Goal: Task Accomplishment & Management: Complete application form

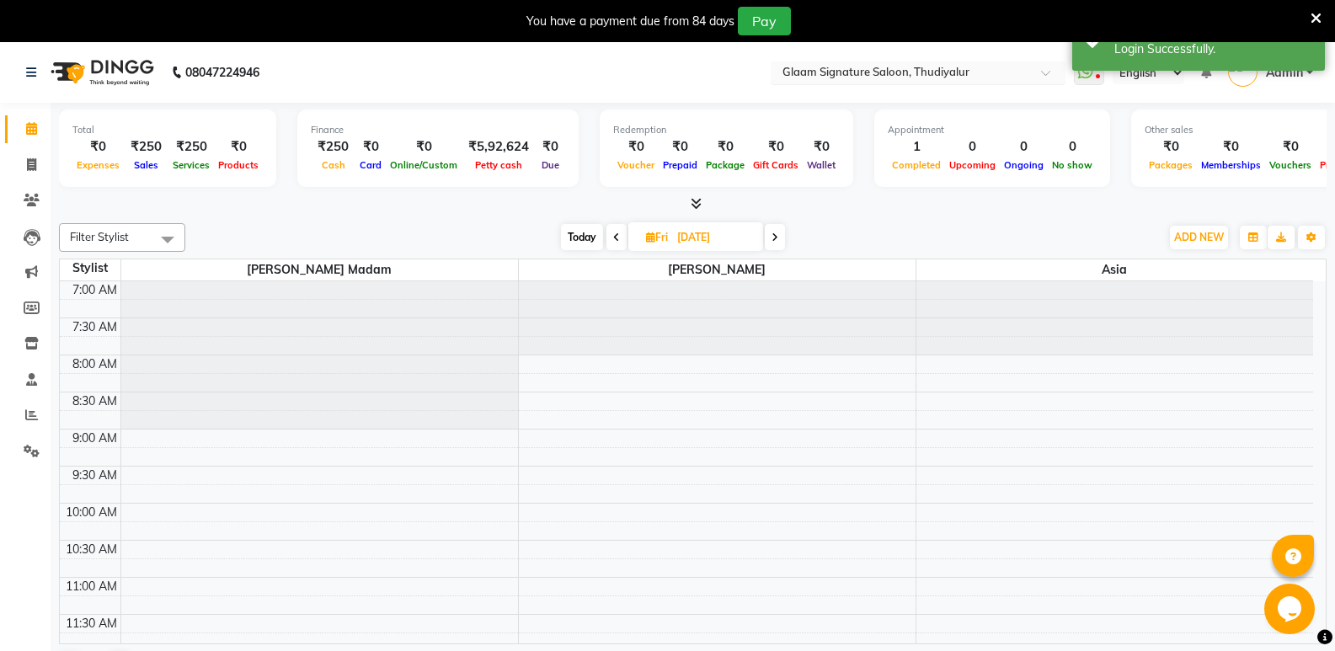
click at [970, 71] on input "text" at bounding box center [901, 74] width 244 height 17
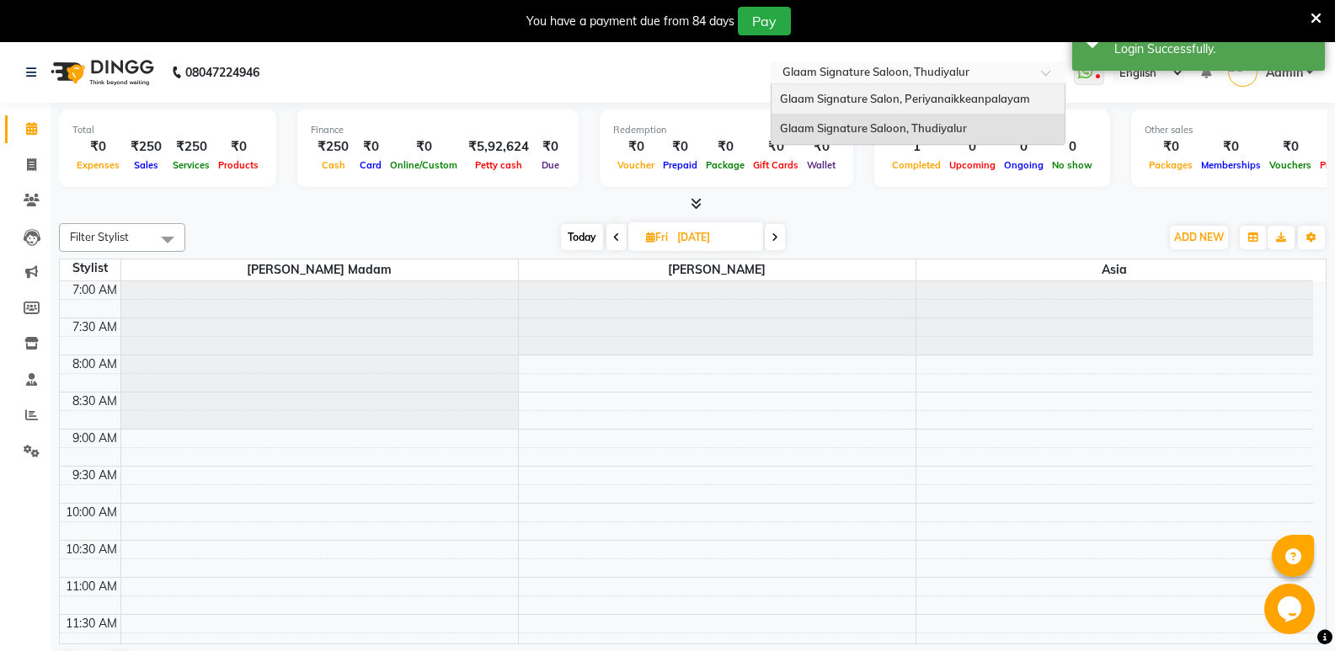
click at [964, 99] on span "Glaam Signature Salon, Periyanaikkeanpalayam" at bounding box center [905, 98] width 250 height 13
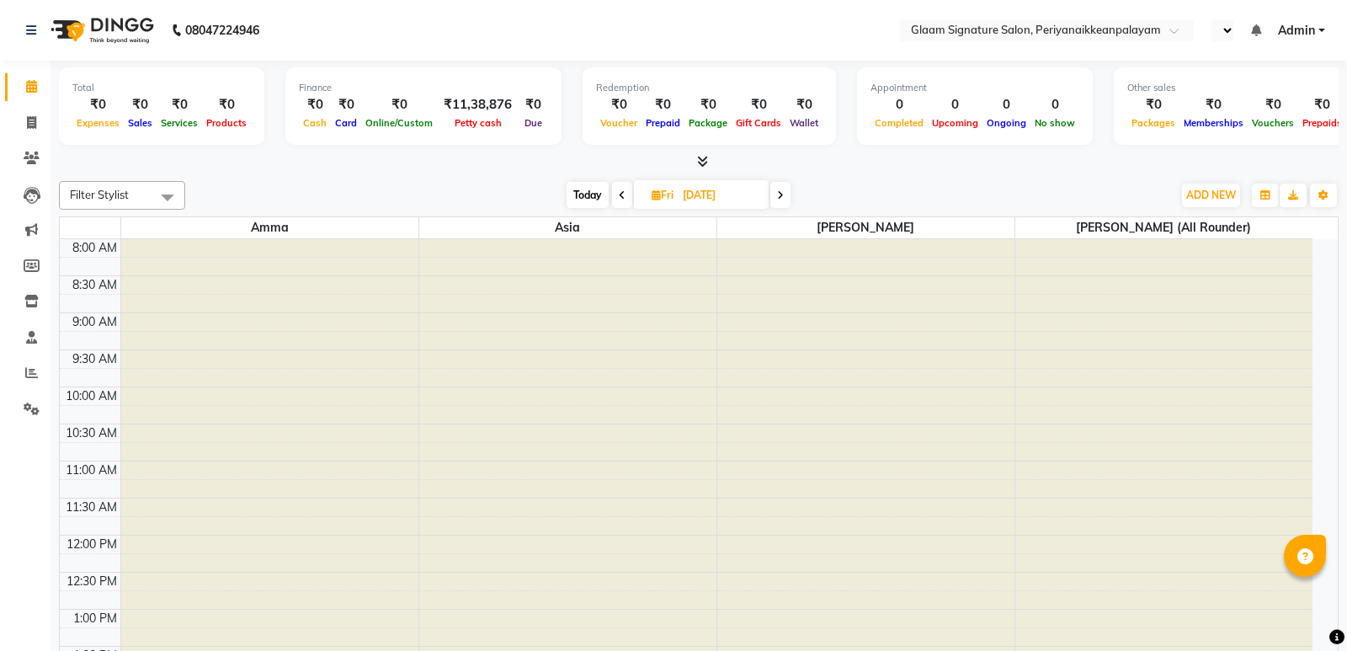
select select "en"
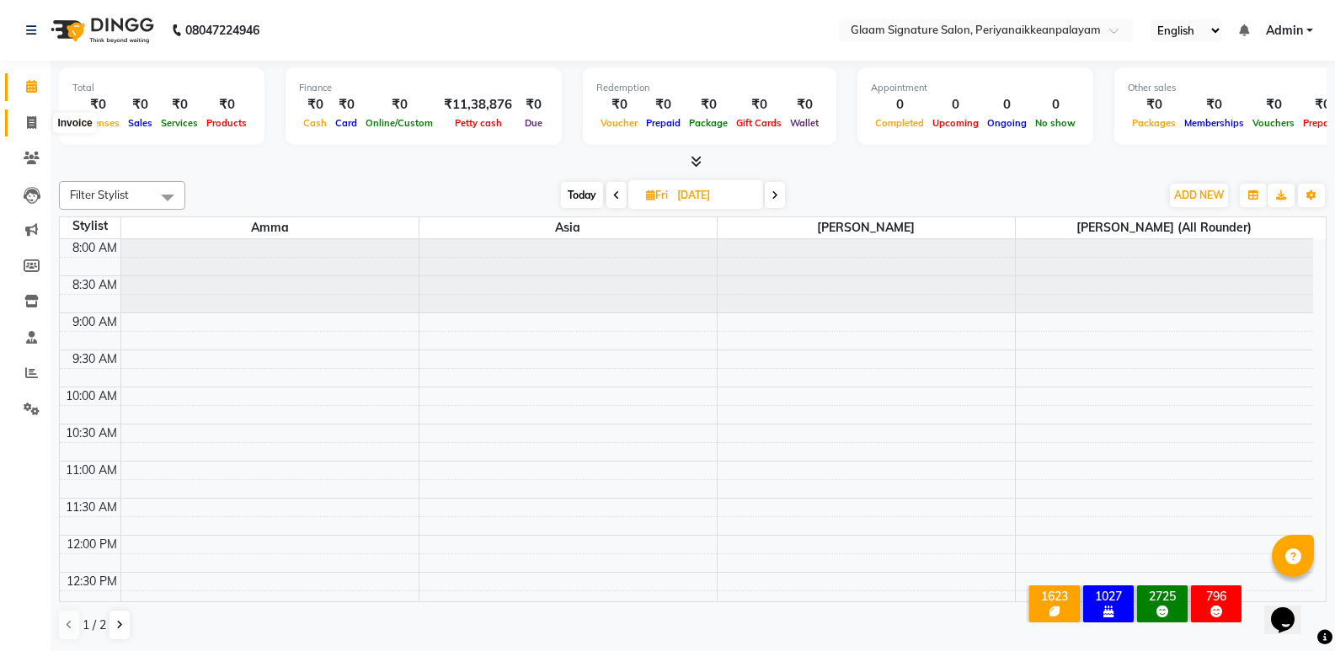
click at [32, 125] on icon at bounding box center [31, 122] width 9 height 13
select select "service"
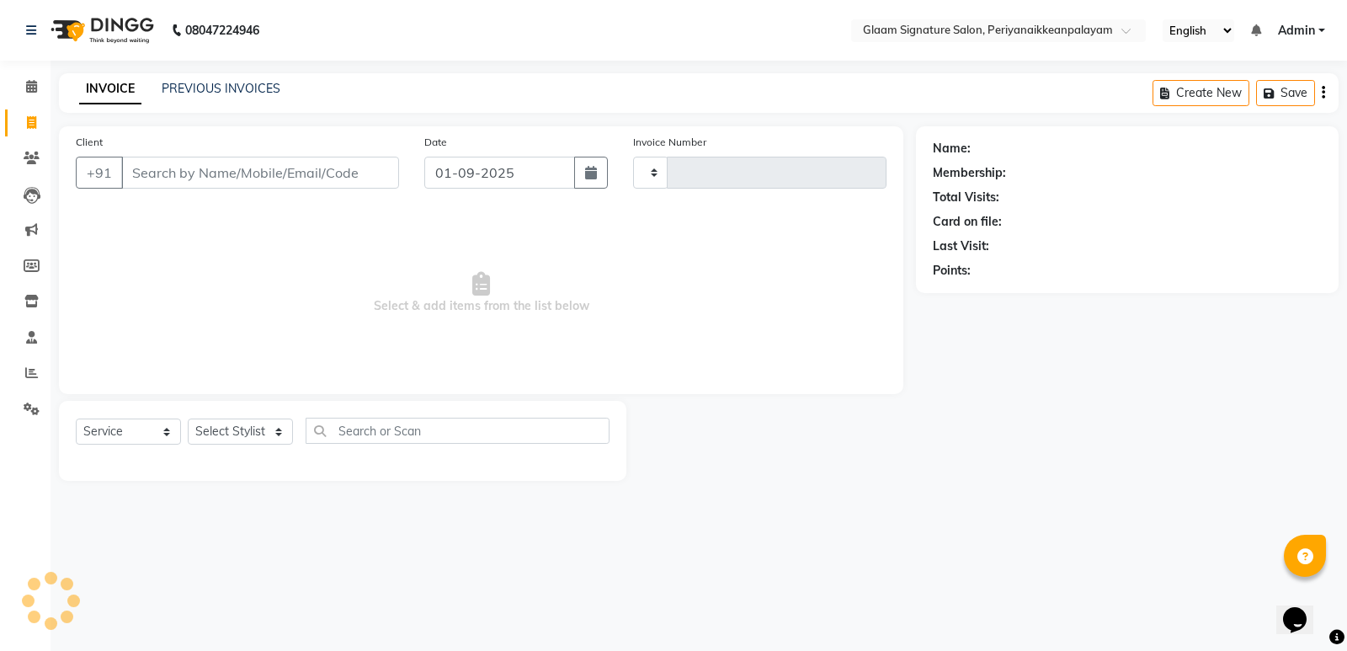
type input "0957"
select select "4039"
type input "9003788073"
click at [354, 174] on span "Add Client" at bounding box center [356, 172] width 67 height 17
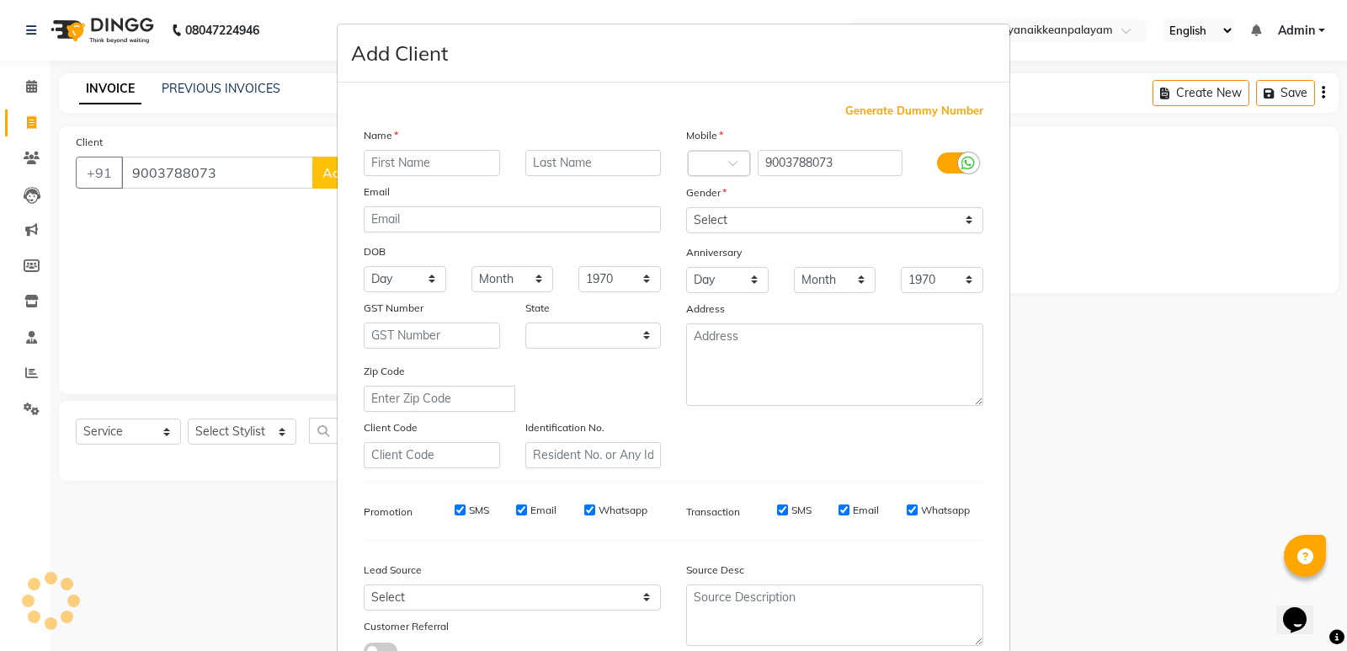
select select "35"
type input "Mythili"
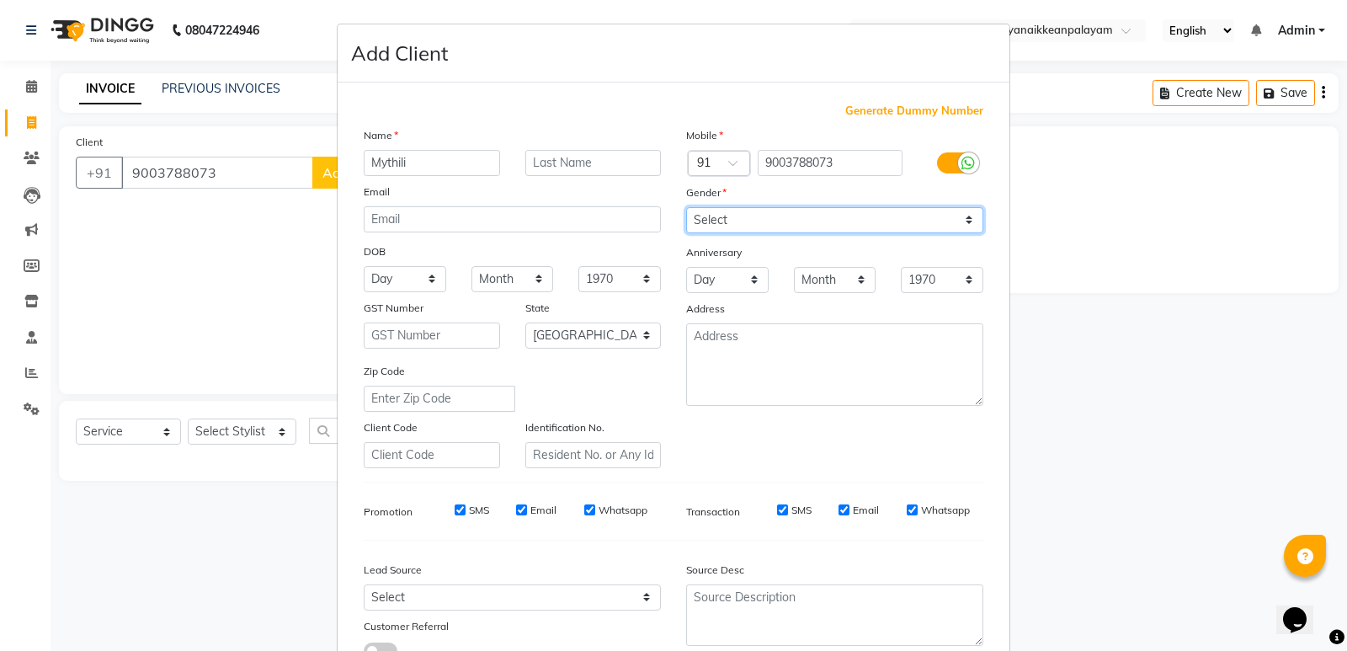
click at [814, 230] on select "Select [DEMOGRAPHIC_DATA] [DEMOGRAPHIC_DATA] Other Prefer Not To Say" at bounding box center [834, 220] width 297 height 26
select select "[DEMOGRAPHIC_DATA]"
click at [686, 207] on select "Select [DEMOGRAPHIC_DATA] [DEMOGRAPHIC_DATA] Other Prefer Not To Say" at bounding box center [834, 220] width 297 height 26
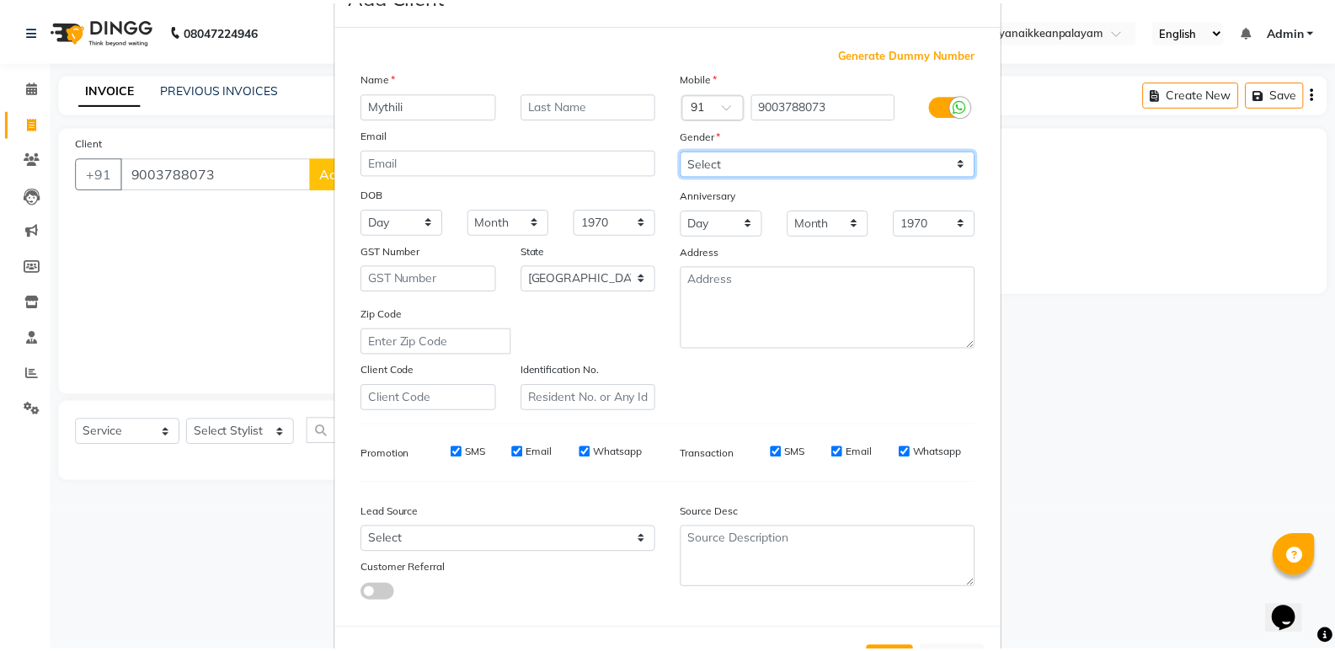
scroll to position [126, 0]
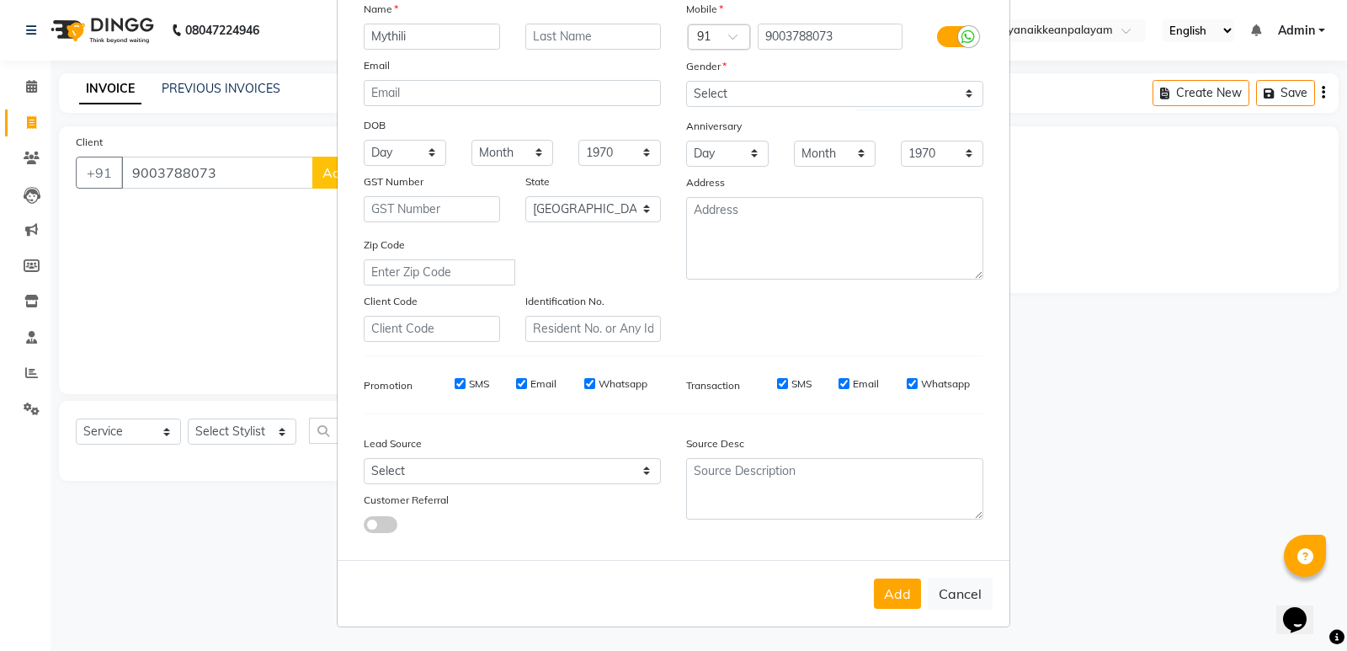
drag, startPoint x: 889, startPoint y: 596, endPoint x: 873, endPoint y: 595, distance: 15.2
click at [887, 598] on button "Add" at bounding box center [897, 594] width 47 height 30
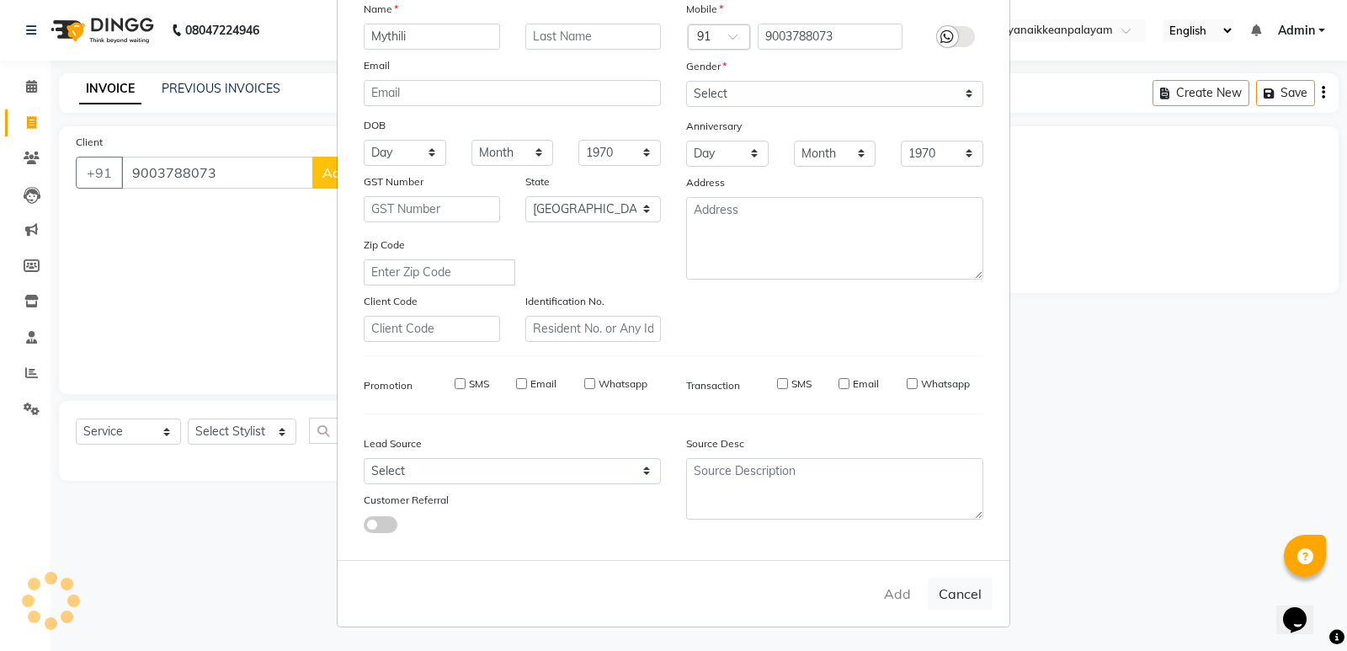
select select
select select "null"
select select
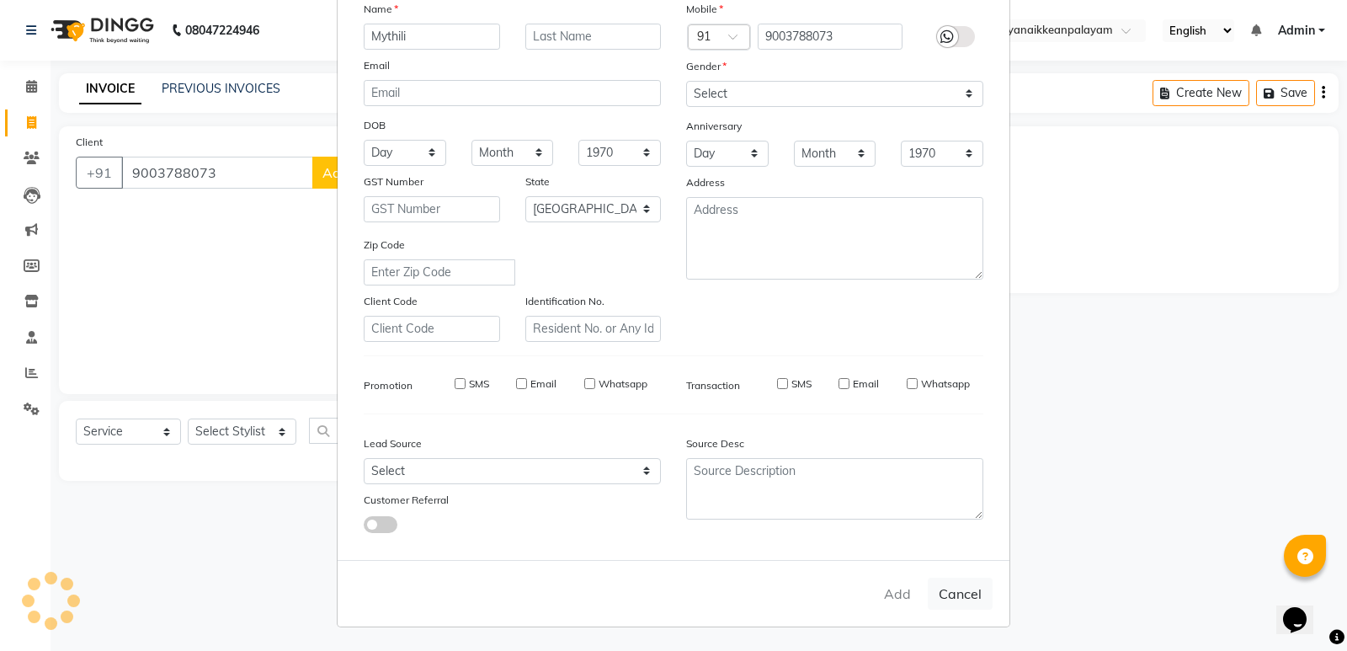
select select
checkbox input "false"
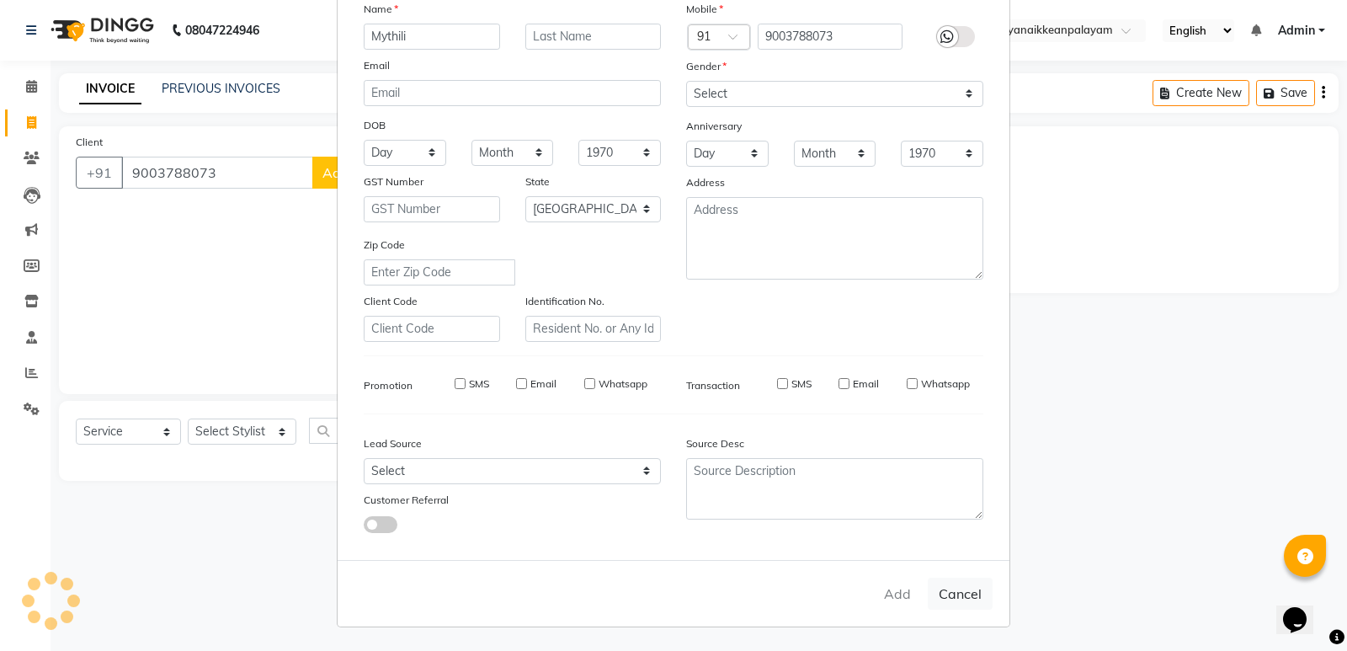
checkbox input "false"
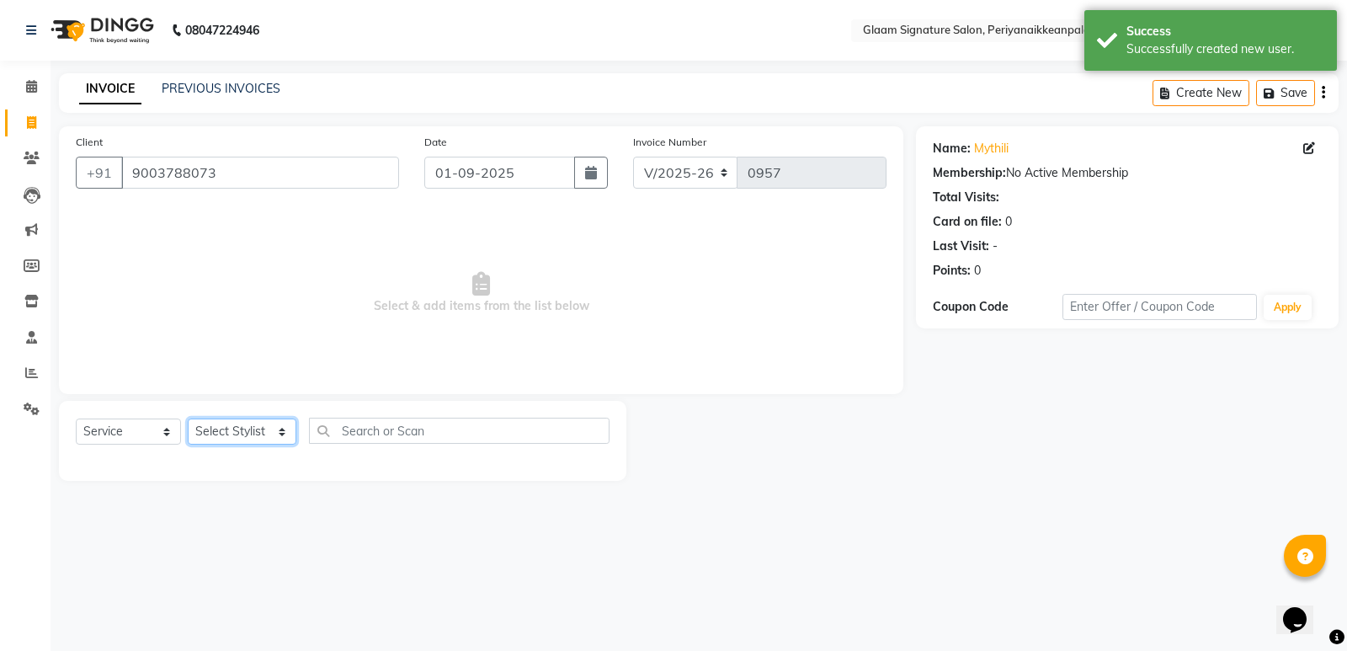
click at [226, 433] on select "Select Stylist Amma Asia [PERSON_NAME] [PERSON_NAME] (all rounder) [PERSON_NAME…" at bounding box center [242, 432] width 109 height 26
select select "84349"
click at [188, 419] on select "Select Stylist Amma Asia [PERSON_NAME] [PERSON_NAME] (all rounder) [PERSON_NAME…" at bounding box center [242, 432] width 109 height 26
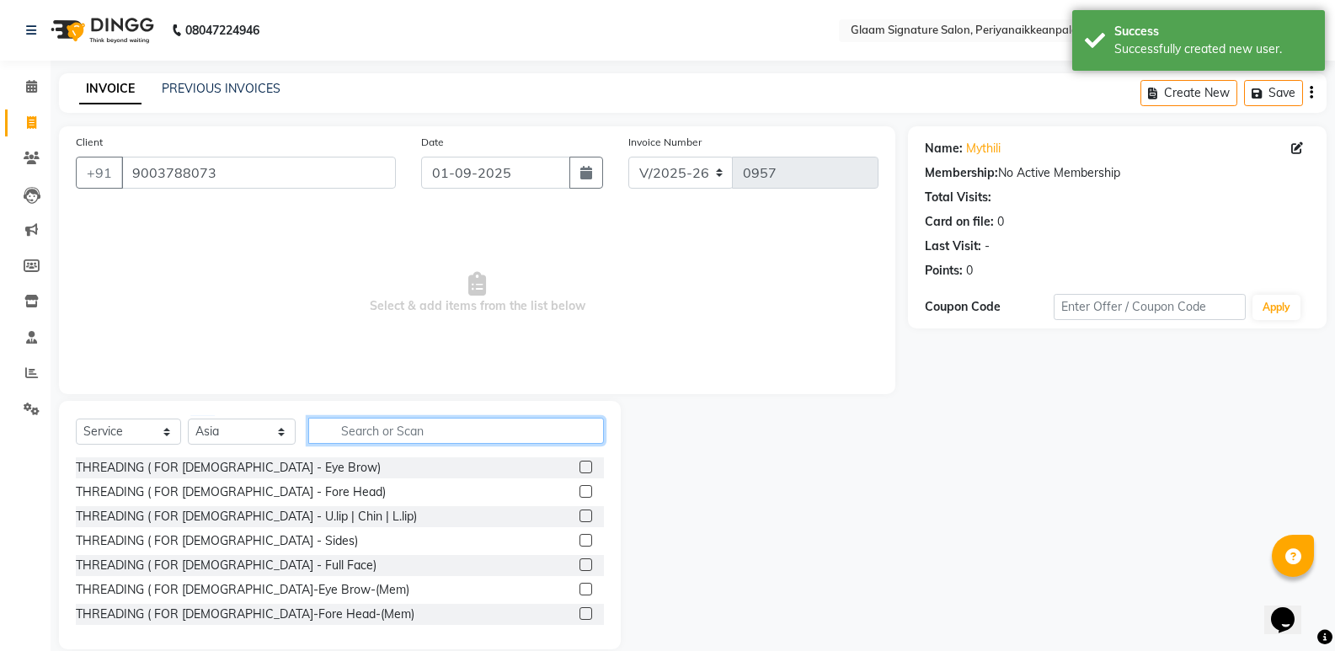
click at [383, 425] on input "text" at bounding box center [456, 431] width 296 height 26
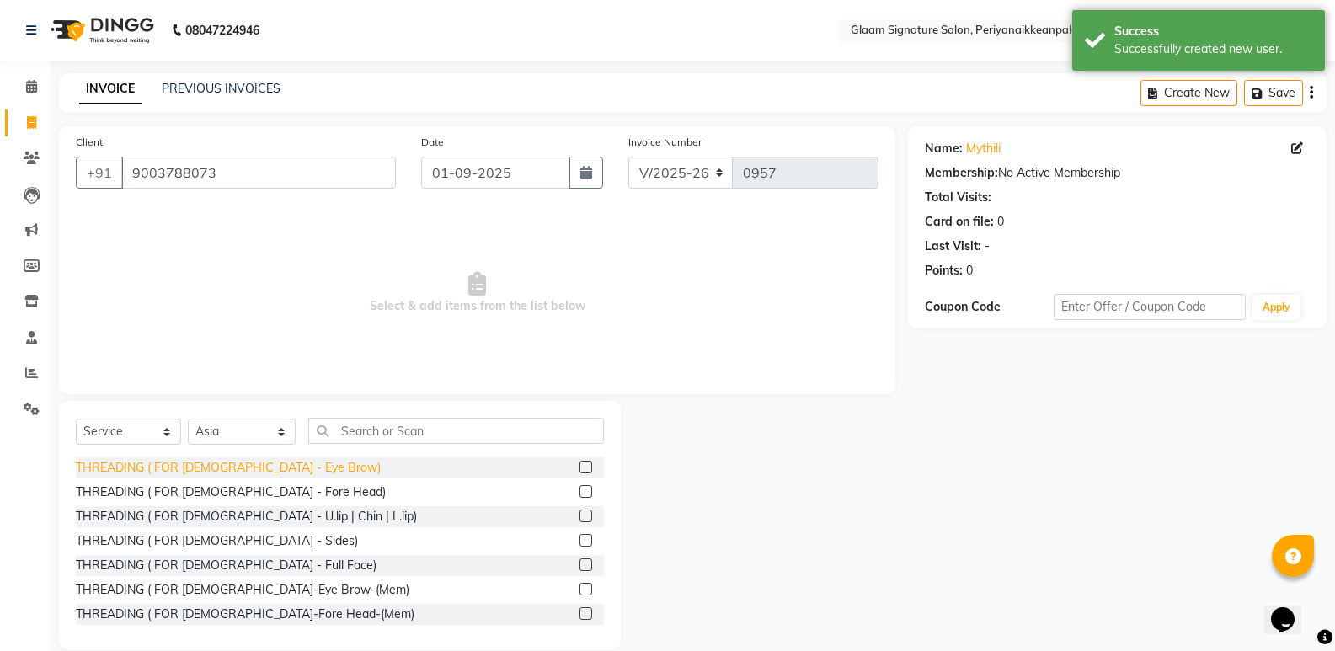
click at [256, 465] on div "THREADING ( FOR [DEMOGRAPHIC_DATA] - Eye Brow)" at bounding box center [228, 468] width 305 height 18
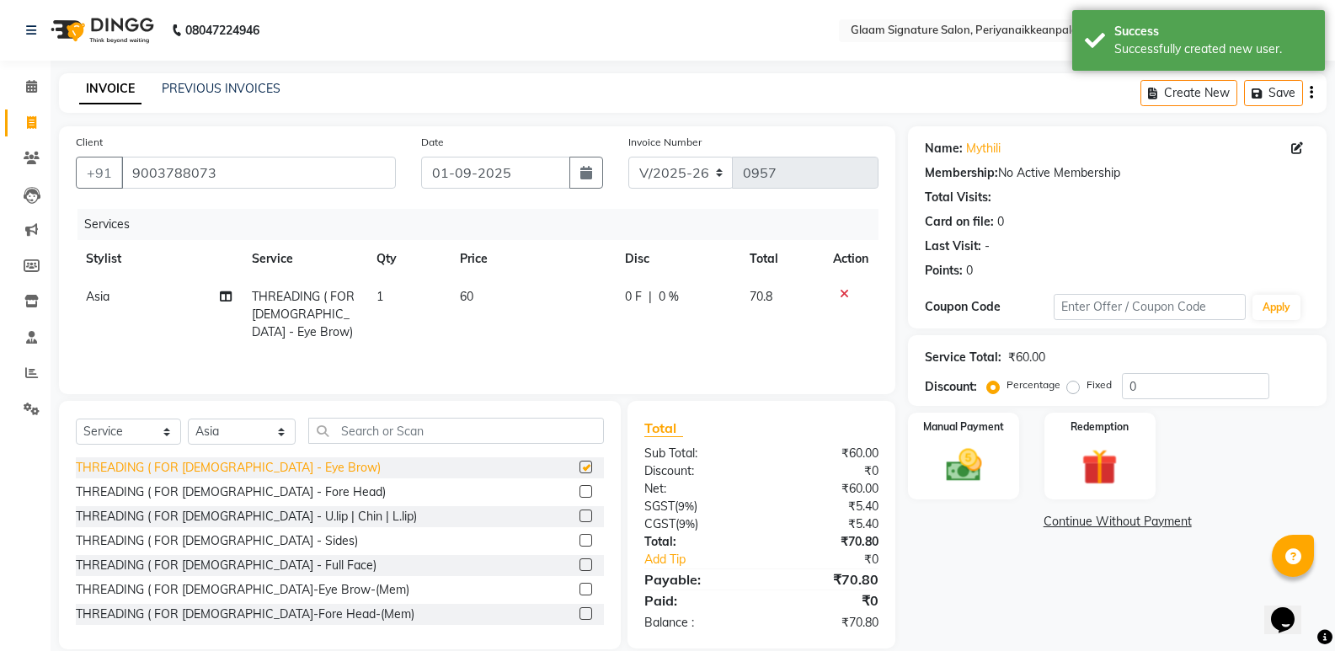
checkbox input "false"
click at [964, 452] on img at bounding box center [963, 465] width 60 height 43
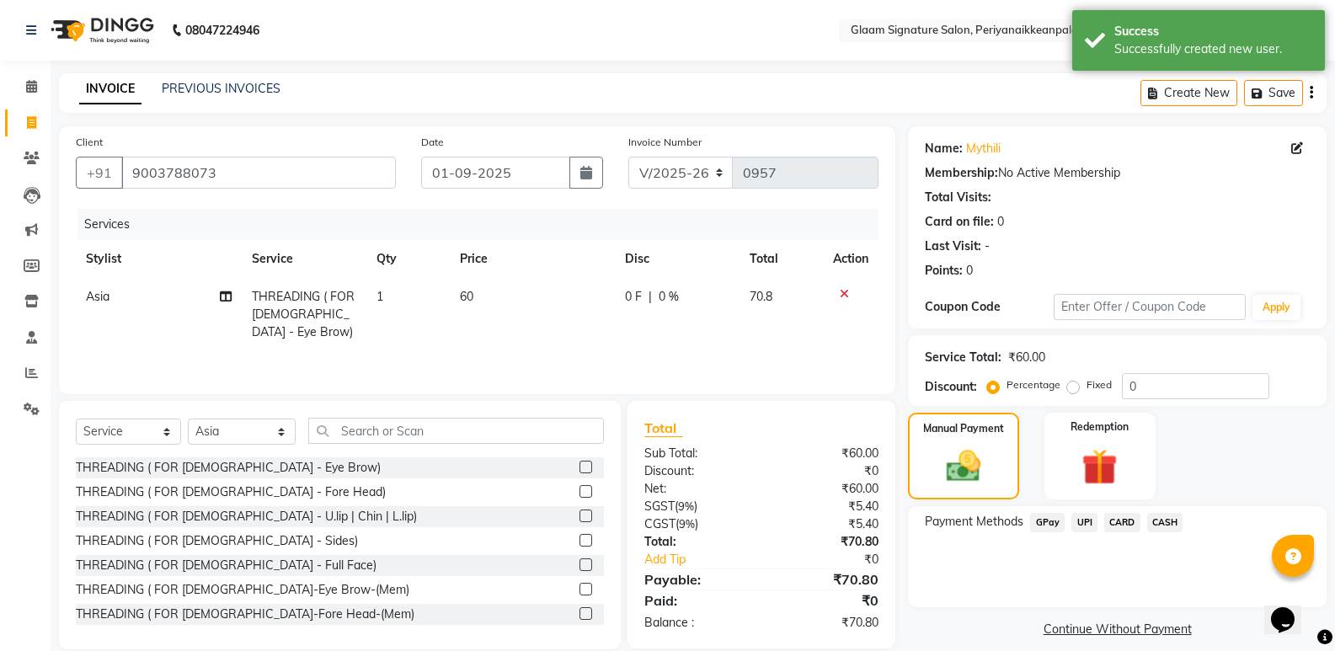
click at [1163, 524] on span "CASH" at bounding box center [1165, 522] width 36 height 19
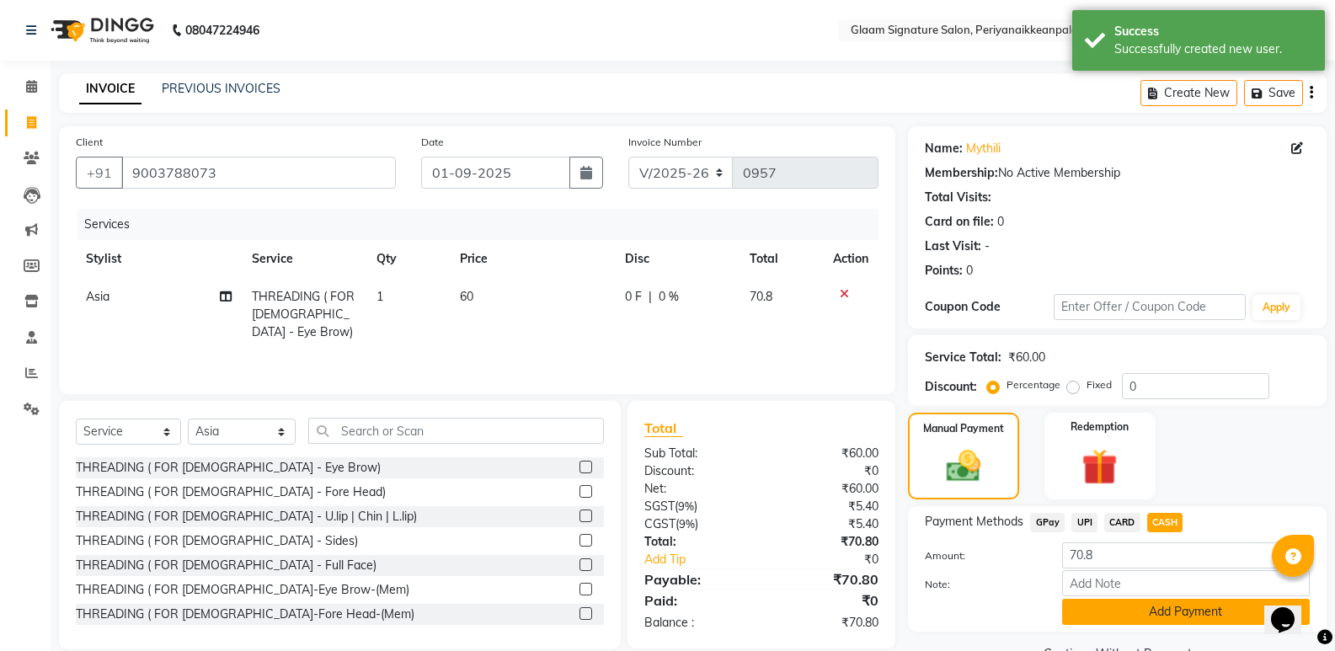
click at [1079, 608] on button "Add Payment" at bounding box center [1186, 612] width 248 height 26
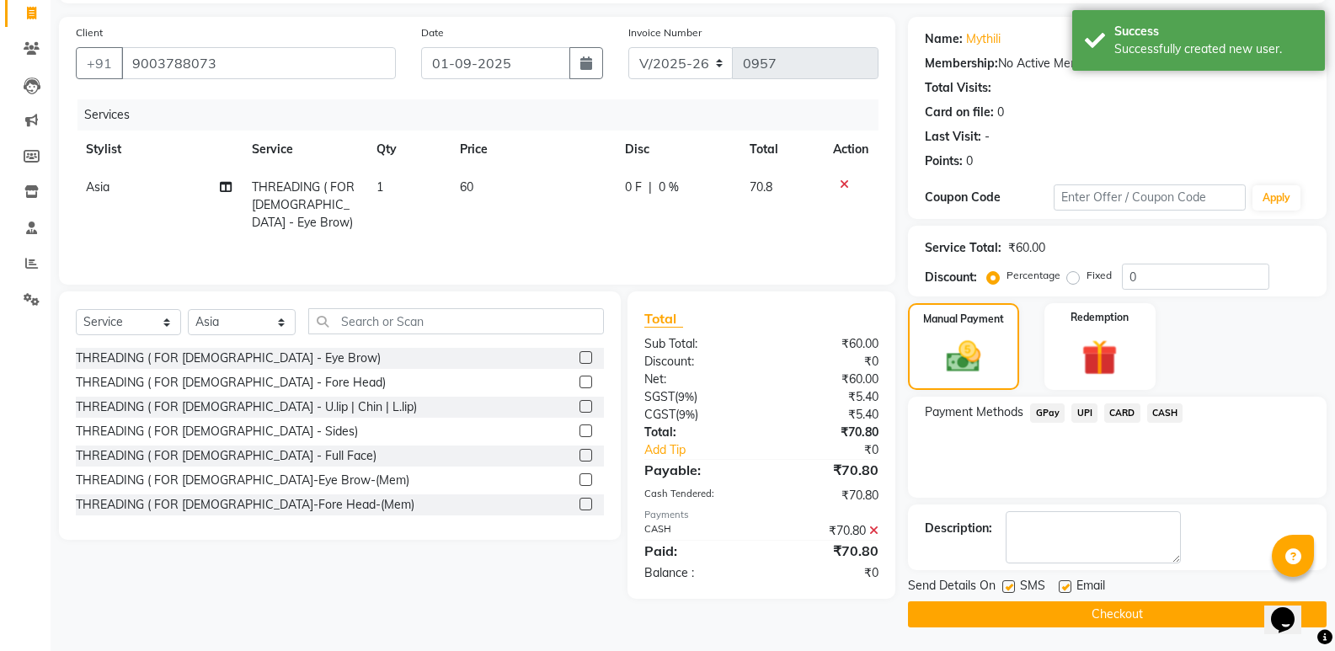
scroll to position [111, 0]
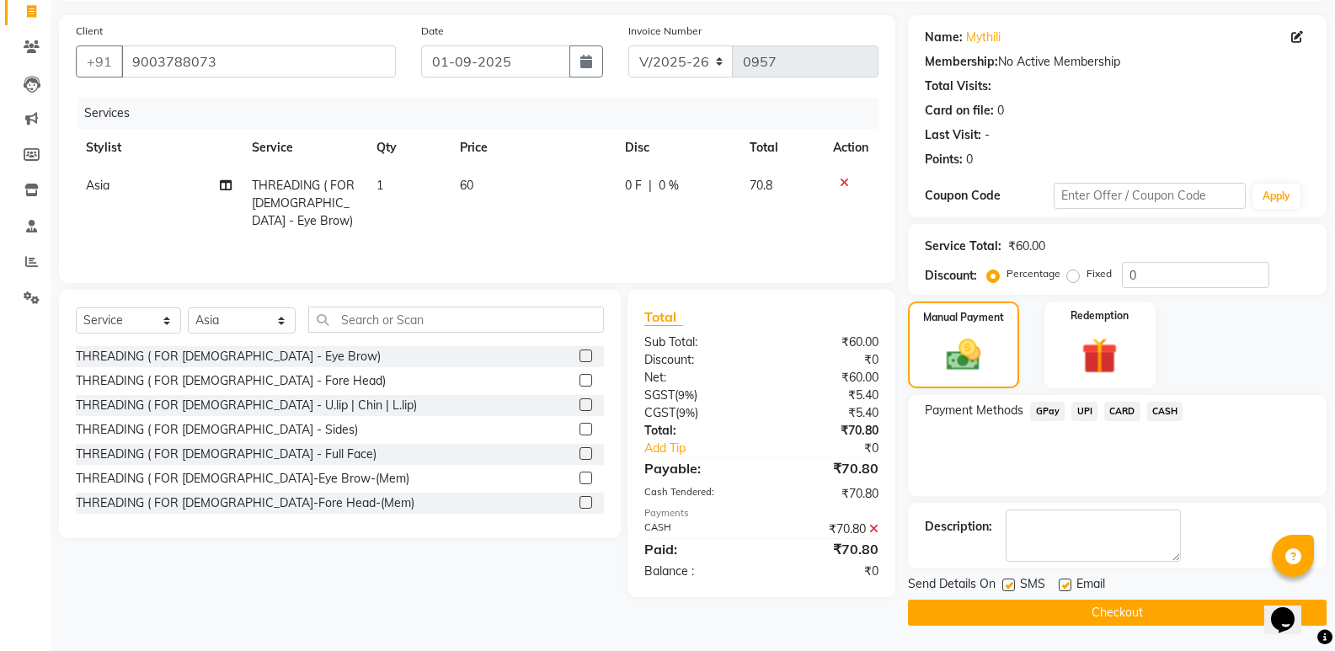
click at [1054, 610] on button "Checkout" at bounding box center [1117, 613] width 419 height 26
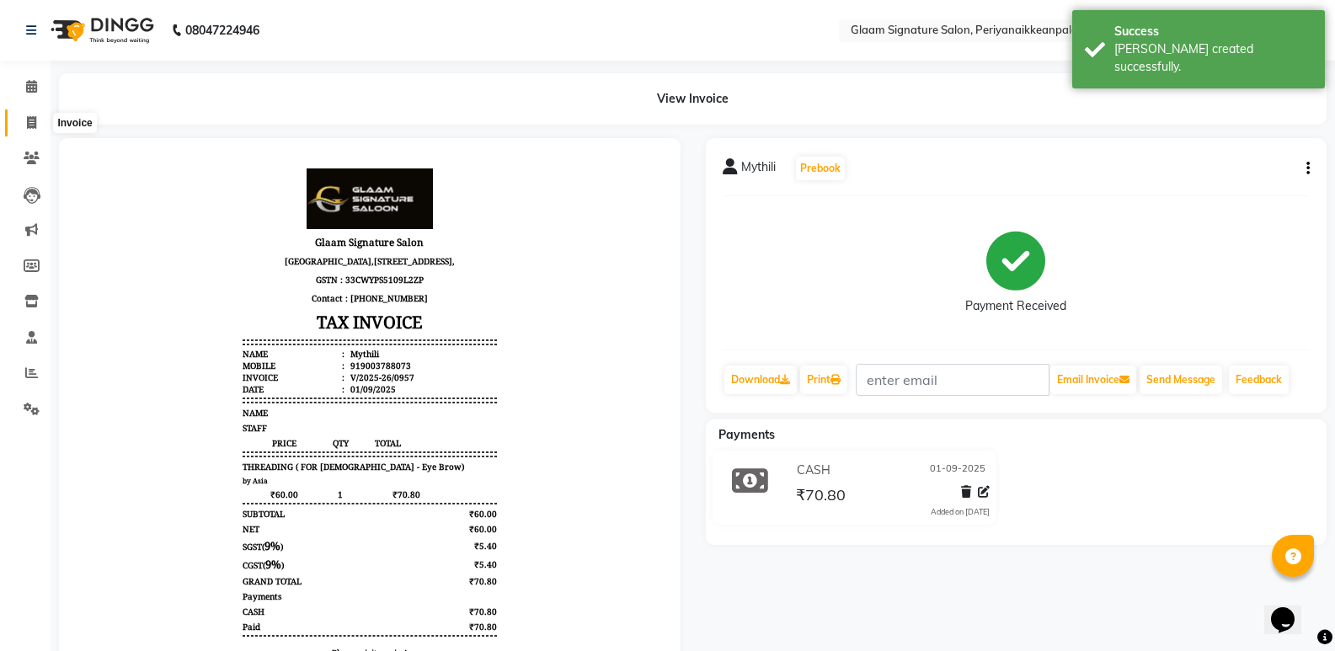
click at [34, 125] on icon at bounding box center [31, 122] width 9 height 13
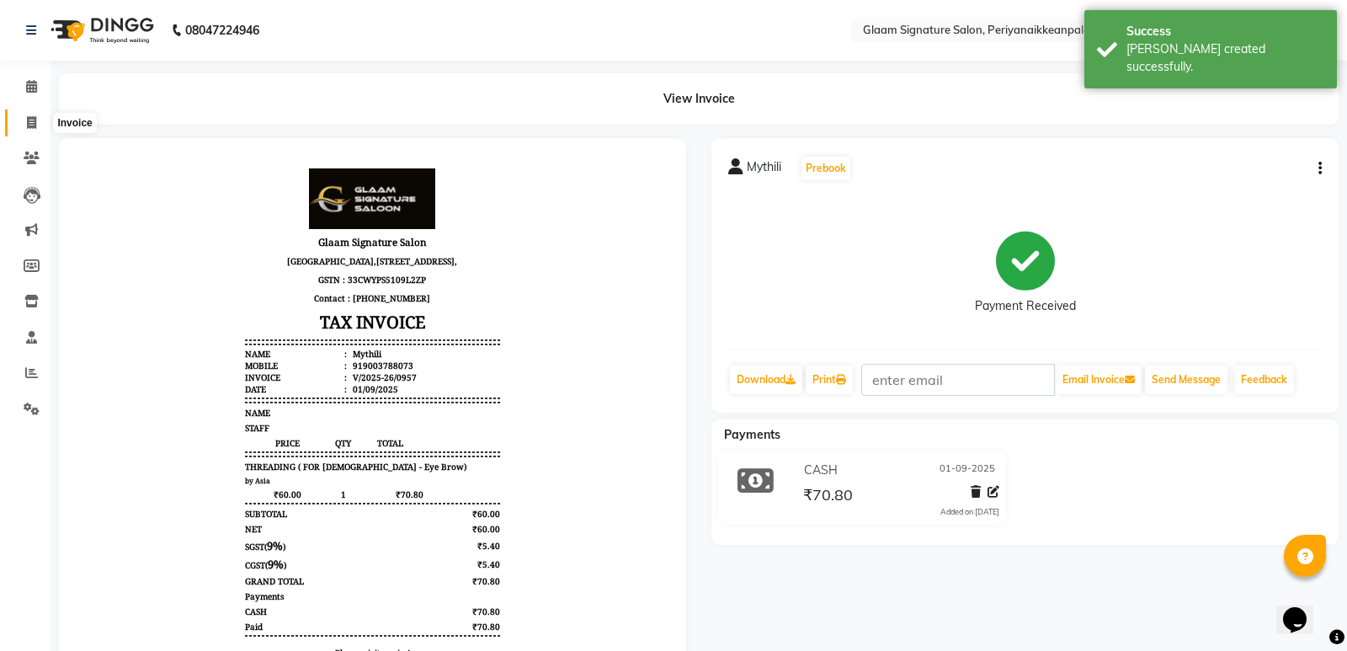
select select "service"
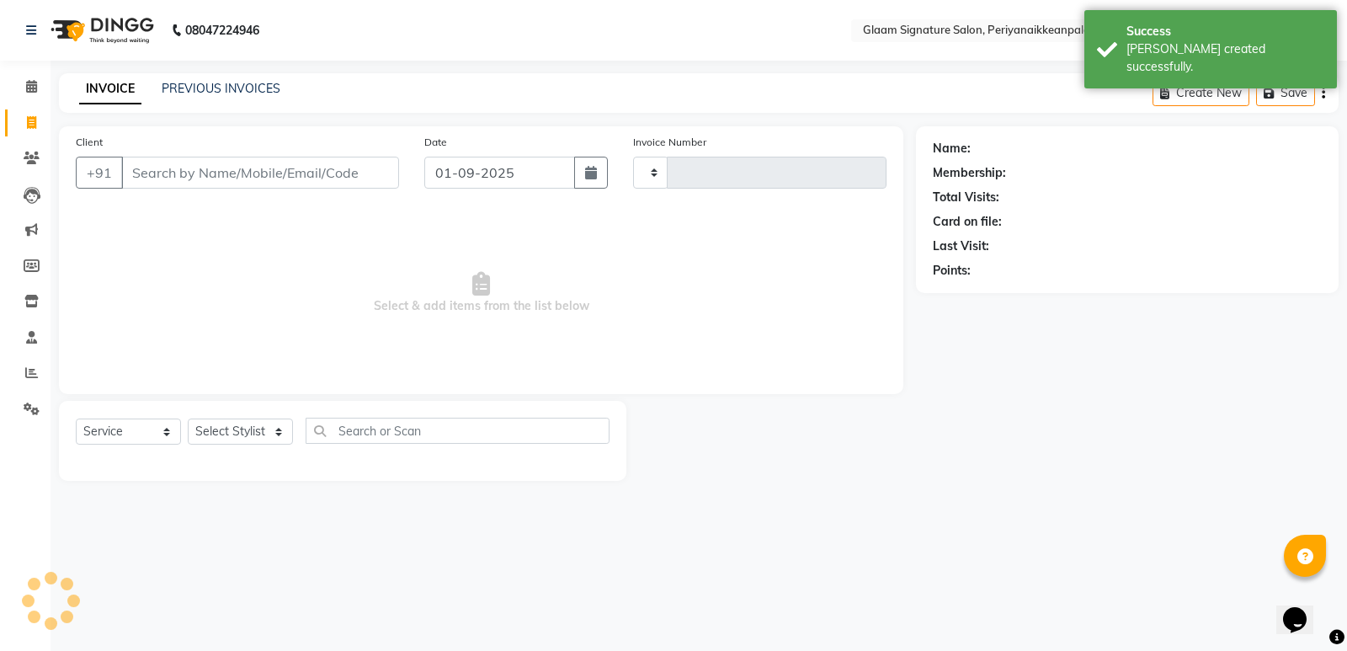
type input "0958"
select select "4039"
click at [258, 164] on input "Client" at bounding box center [260, 173] width 278 height 32
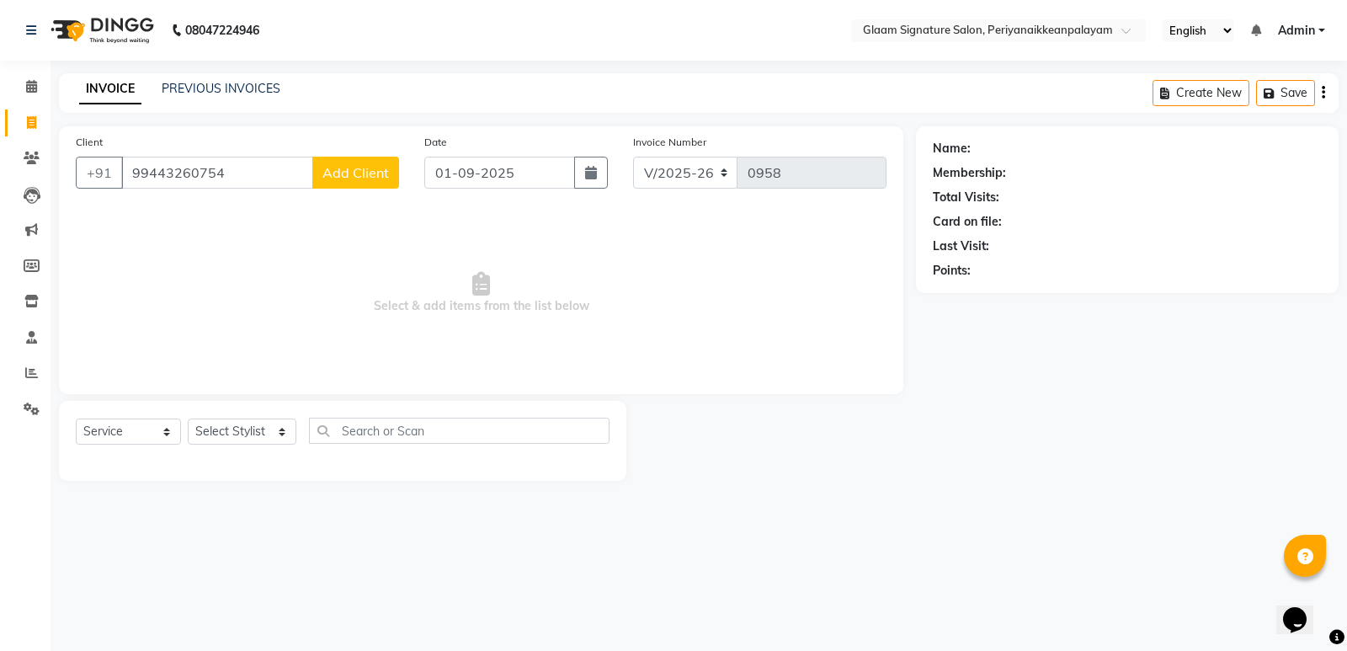
type input "99443260754"
click at [343, 172] on span "Add Client" at bounding box center [356, 172] width 67 height 17
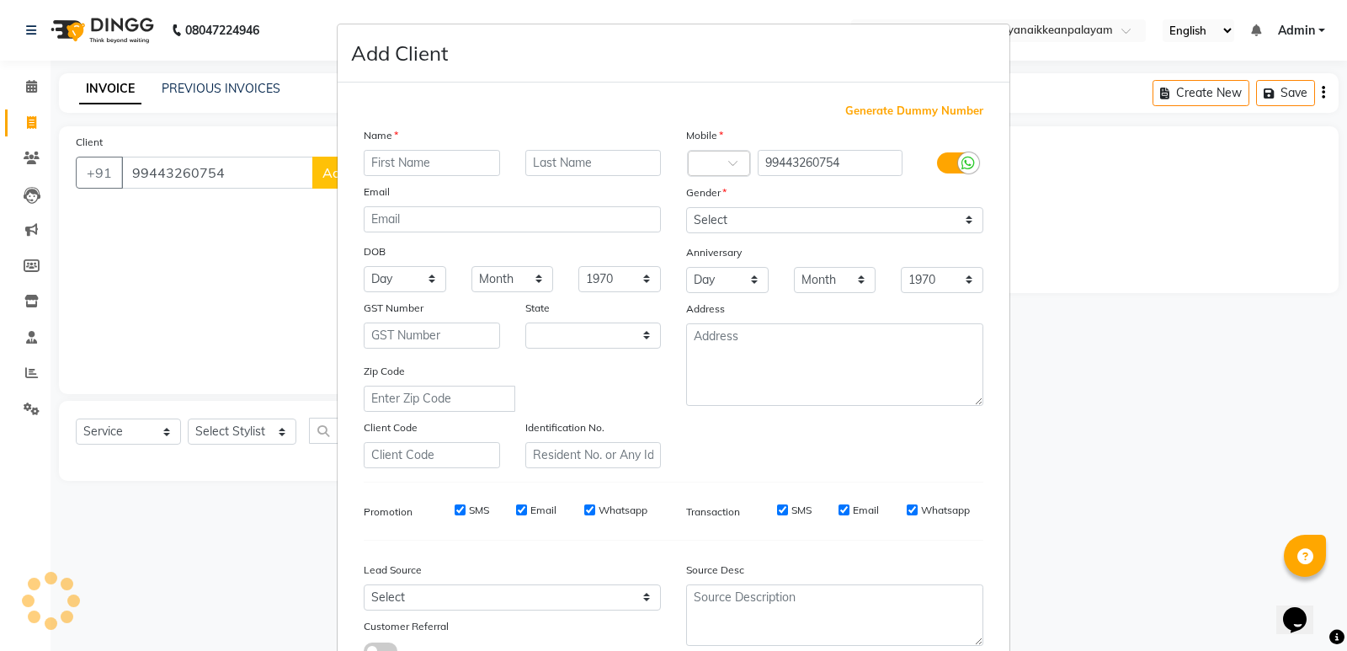
select select "35"
type input "Client"
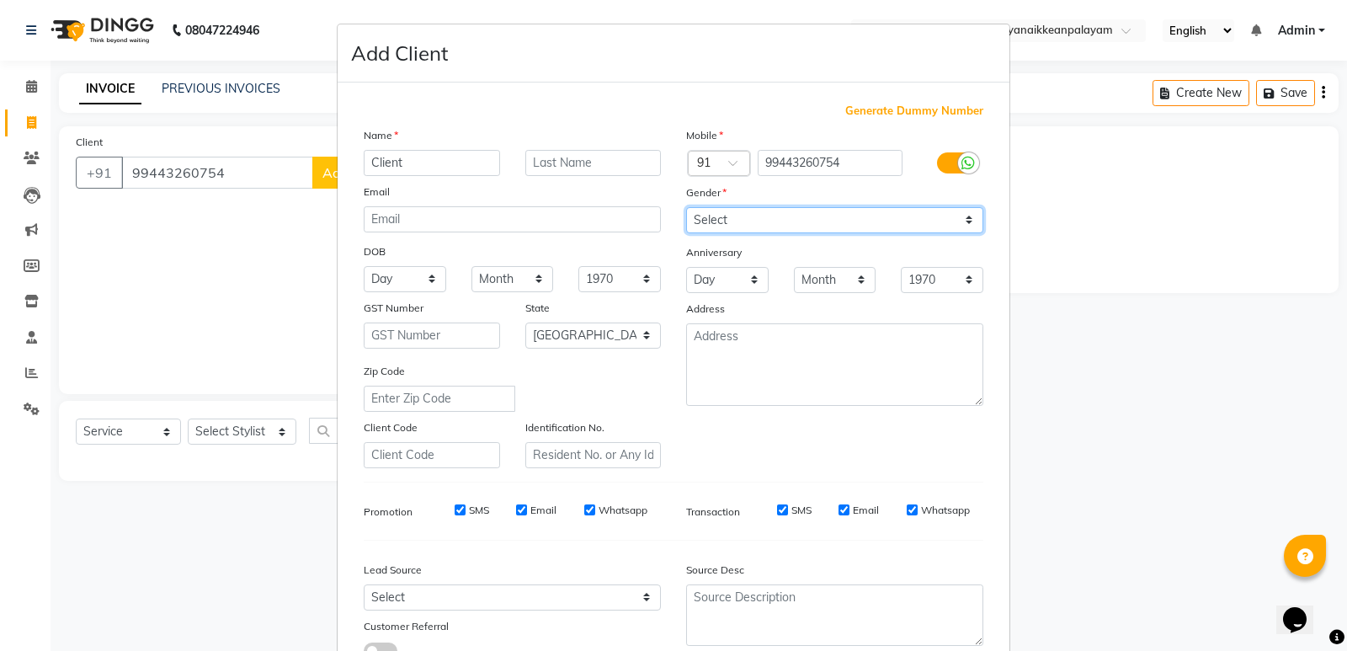
click at [806, 222] on select "Select [DEMOGRAPHIC_DATA] [DEMOGRAPHIC_DATA] Other Prefer Not To Say" at bounding box center [834, 220] width 297 height 26
select select "[DEMOGRAPHIC_DATA]"
click at [686, 207] on select "Select [DEMOGRAPHIC_DATA] [DEMOGRAPHIC_DATA] Other Prefer Not To Say" at bounding box center [834, 220] width 297 height 26
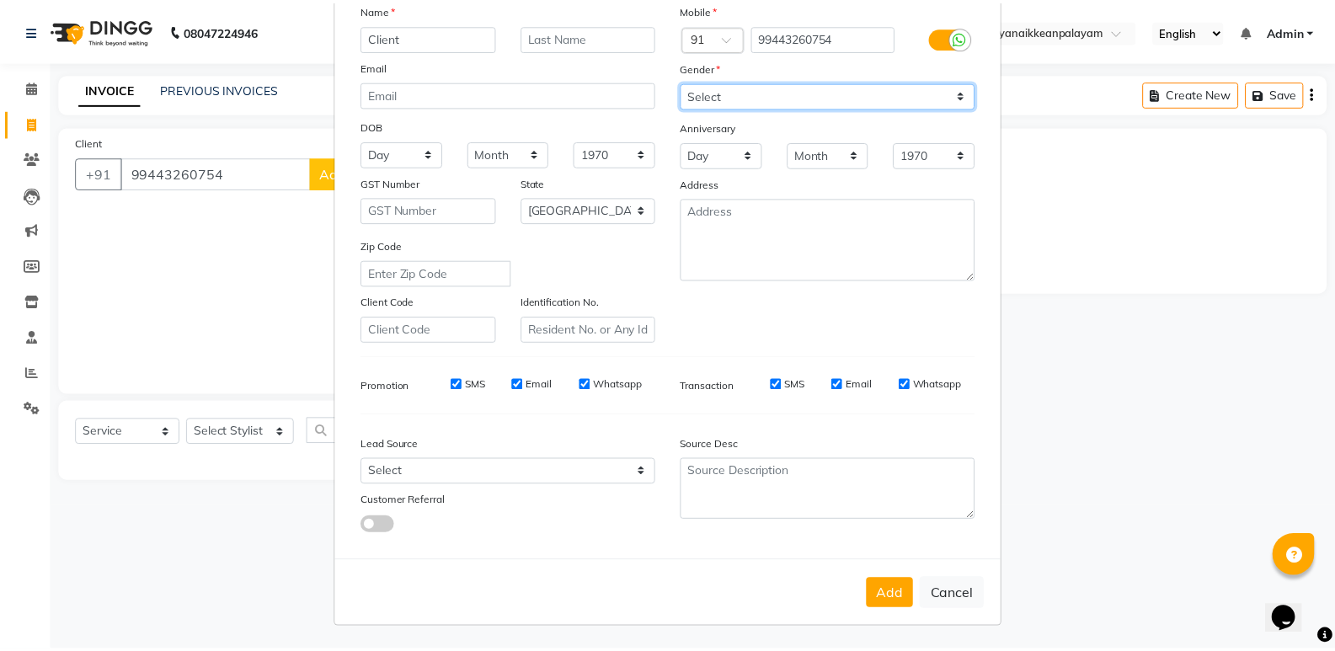
scroll to position [126, 0]
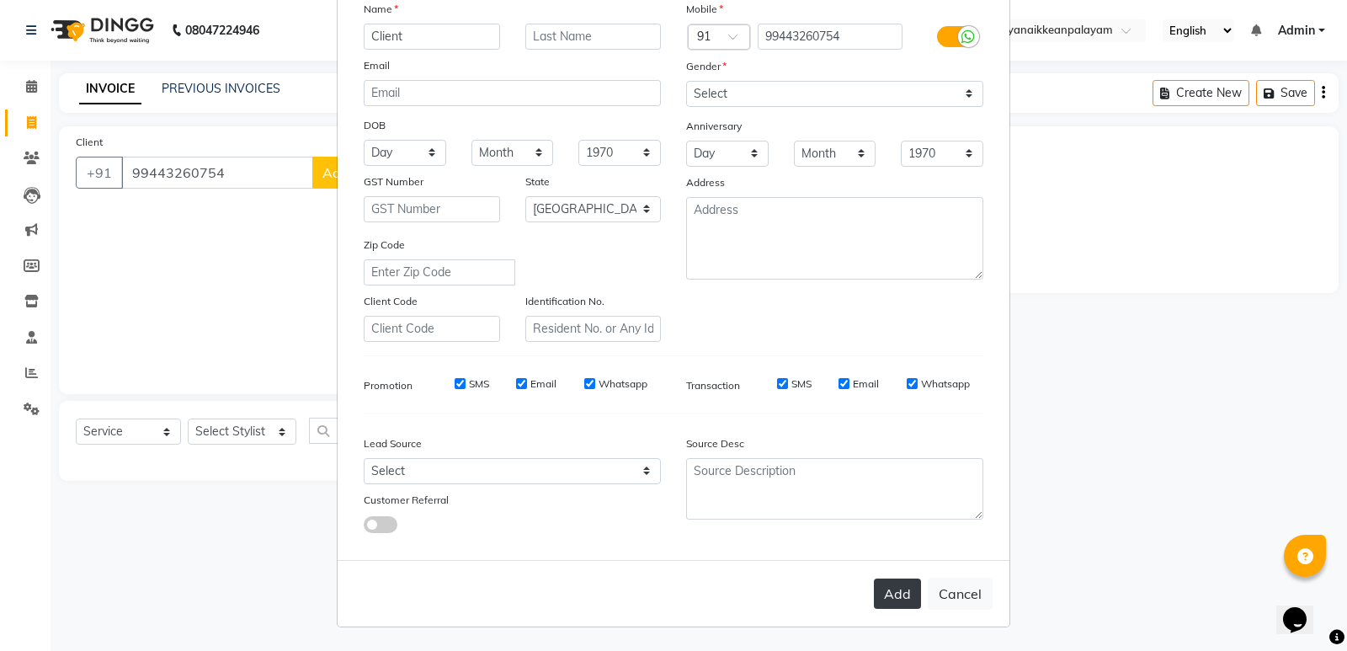
click at [899, 585] on button "Add" at bounding box center [897, 594] width 47 height 30
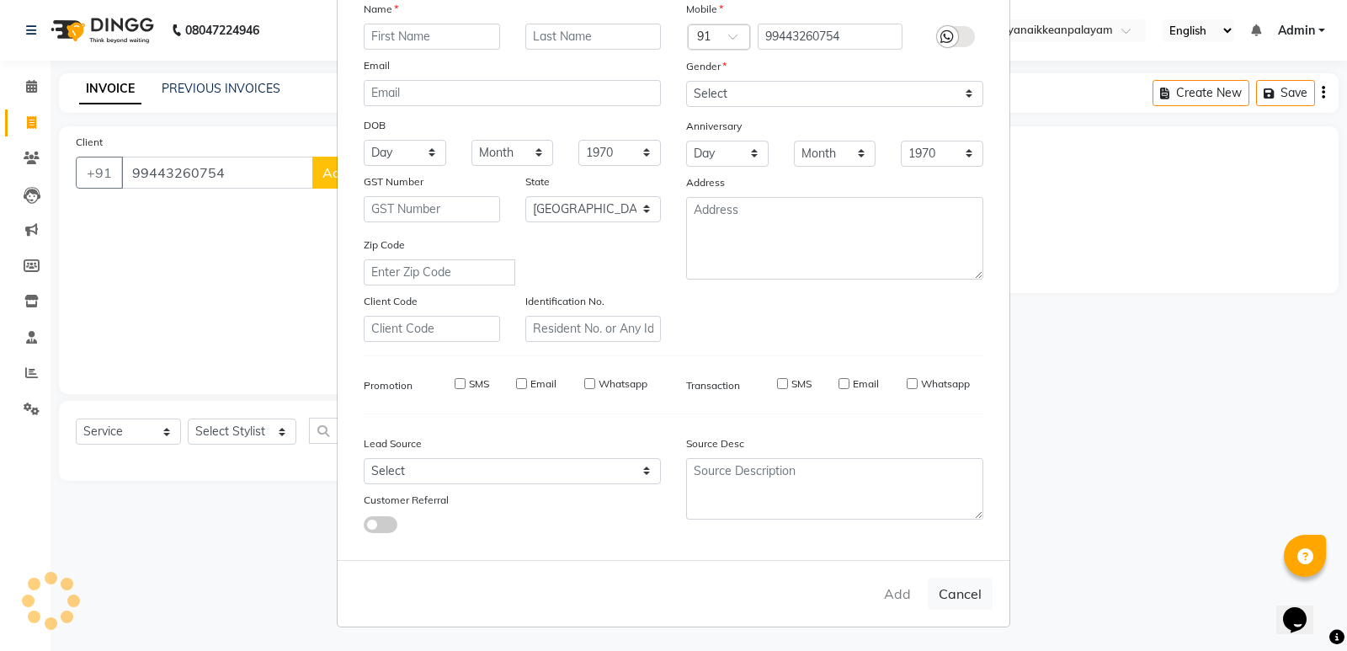
select select
select select "null"
select select
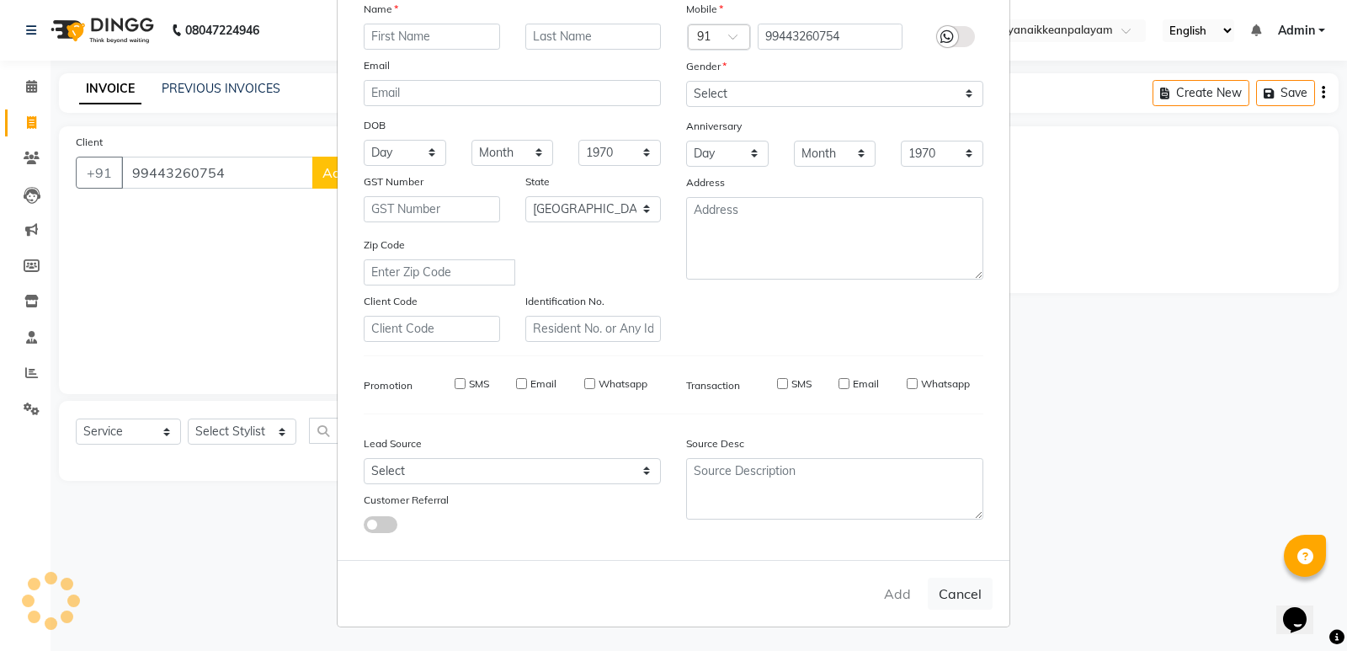
select select
checkbox input "false"
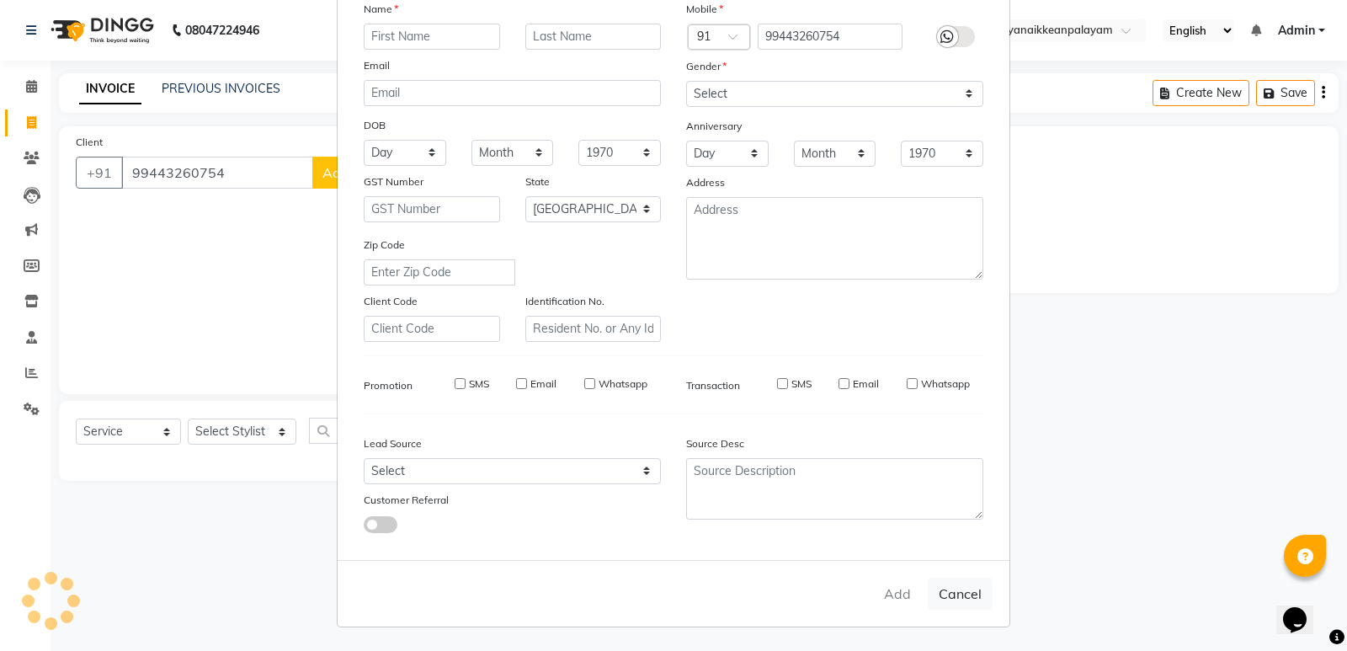
checkbox input "false"
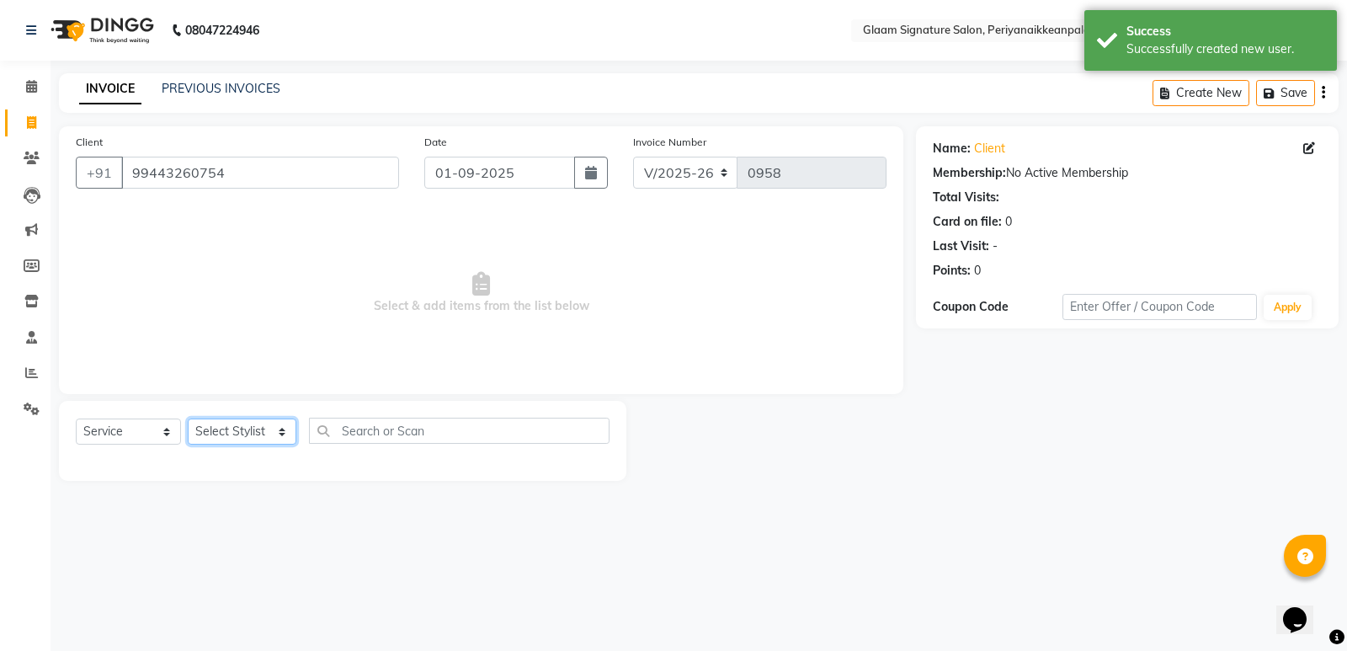
click at [228, 435] on select "Select Stylist Amma Asia [PERSON_NAME] [PERSON_NAME] (all rounder) [PERSON_NAME…" at bounding box center [242, 432] width 109 height 26
select select "20985"
click at [188, 419] on select "Select Stylist Amma Asia [PERSON_NAME] [PERSON_NAME] (all rounder) [PERSON_NAME…" at bounding box center [242, 432] width 109 height 26
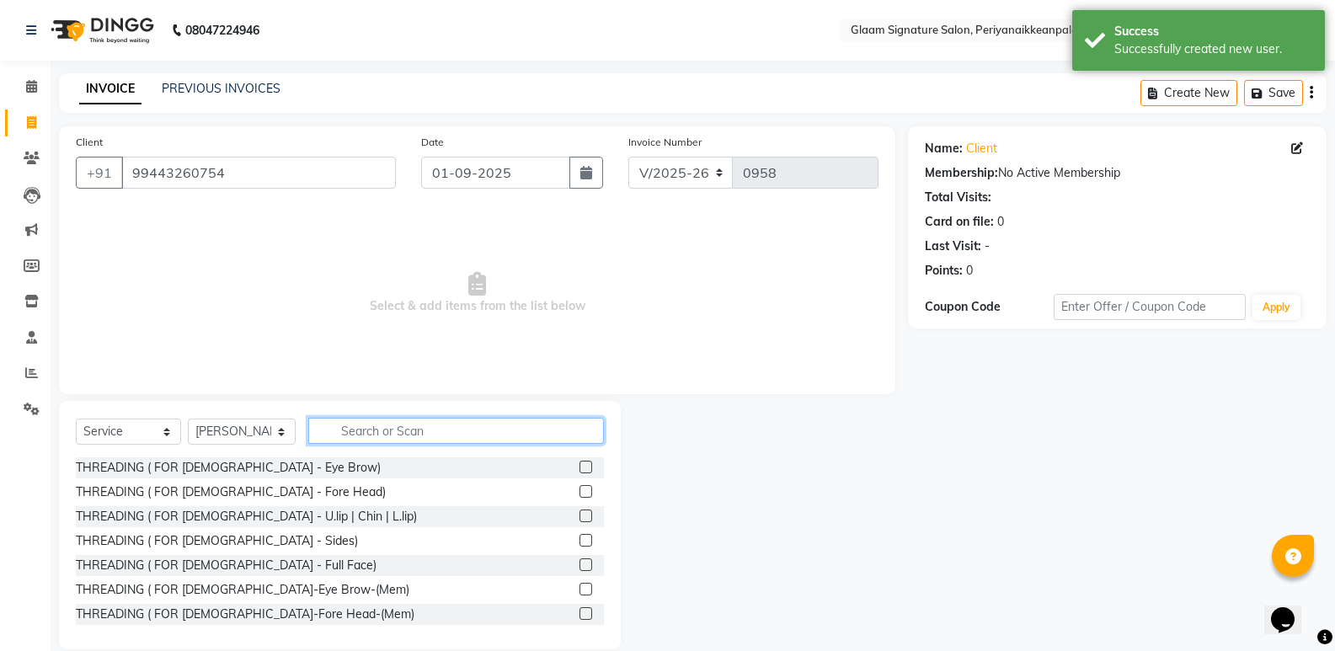
click at [366, 434] on input "text" at bounding box center [456, 431] width 296 height 26
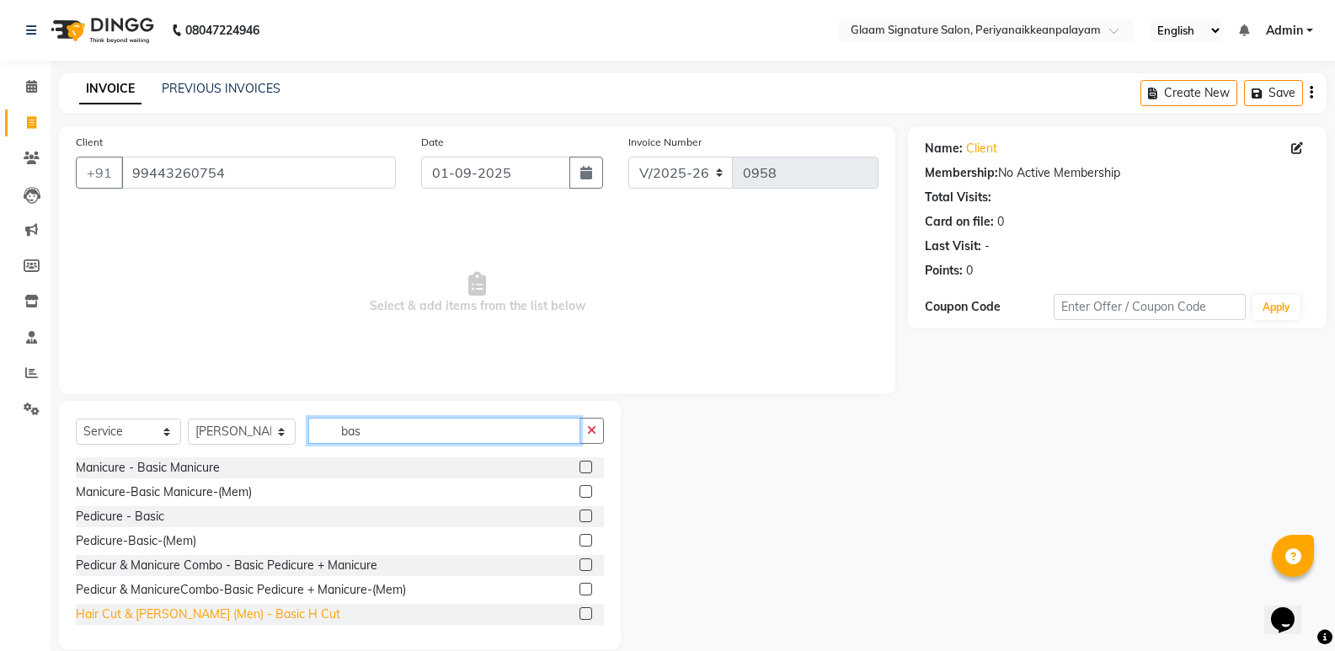
type input "bas"
click at [207, 616] on div "Hair Cut & [PERSON_NAME] (Men) - Basic H Cut" at bounding box center [208, 615] width 264 height 18
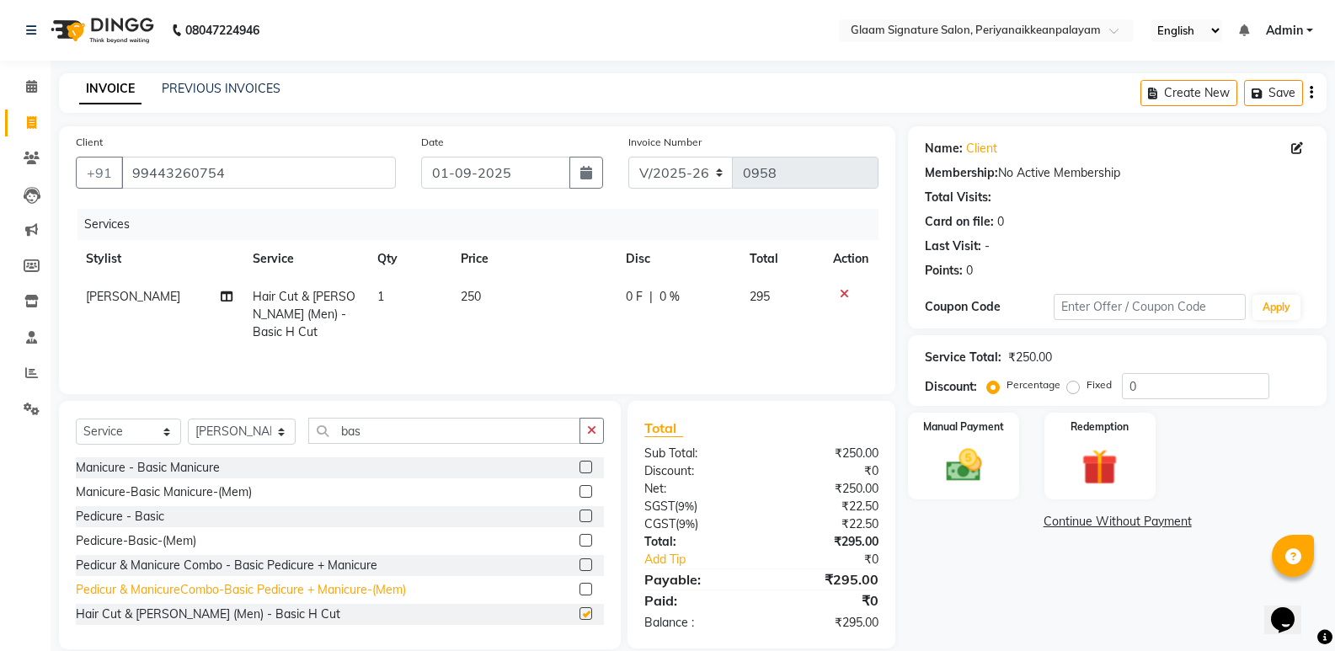
checkbox input "false"
click at [969, 465] on img at bounding box center [963, 465] width 60 height 43
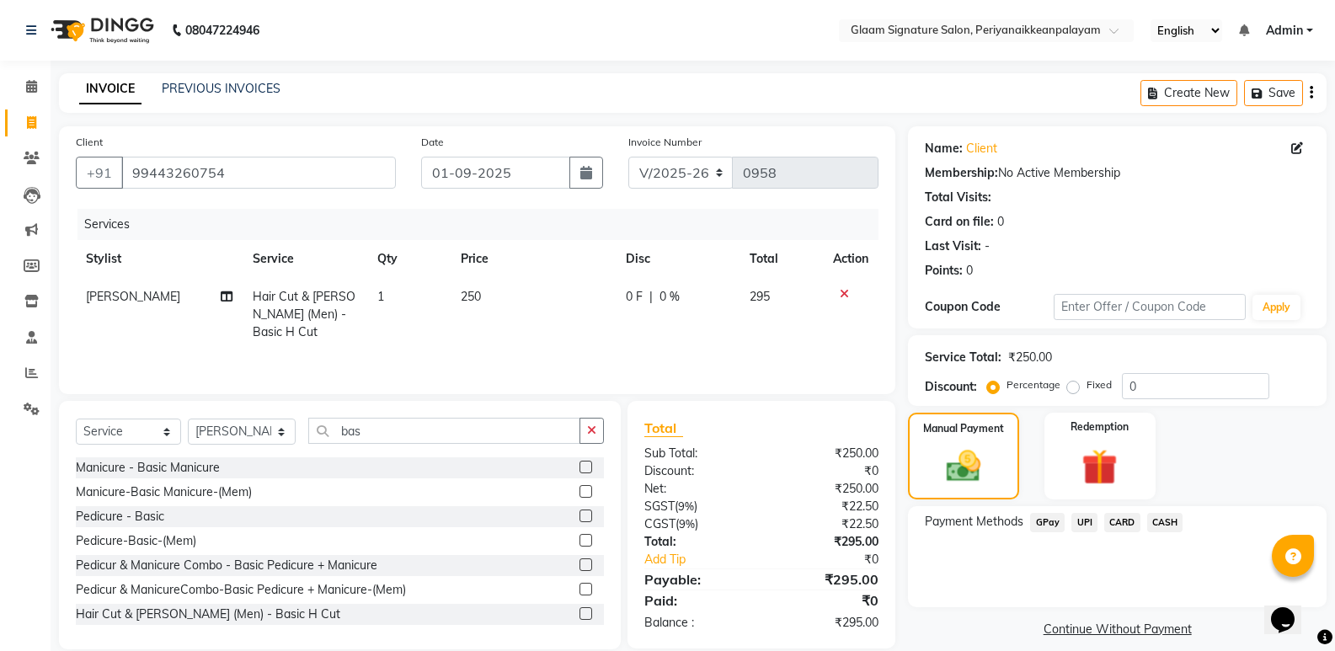
click at [1038, 517] on span "GPay" at bounding box center [1047, 522] width 35 height 19
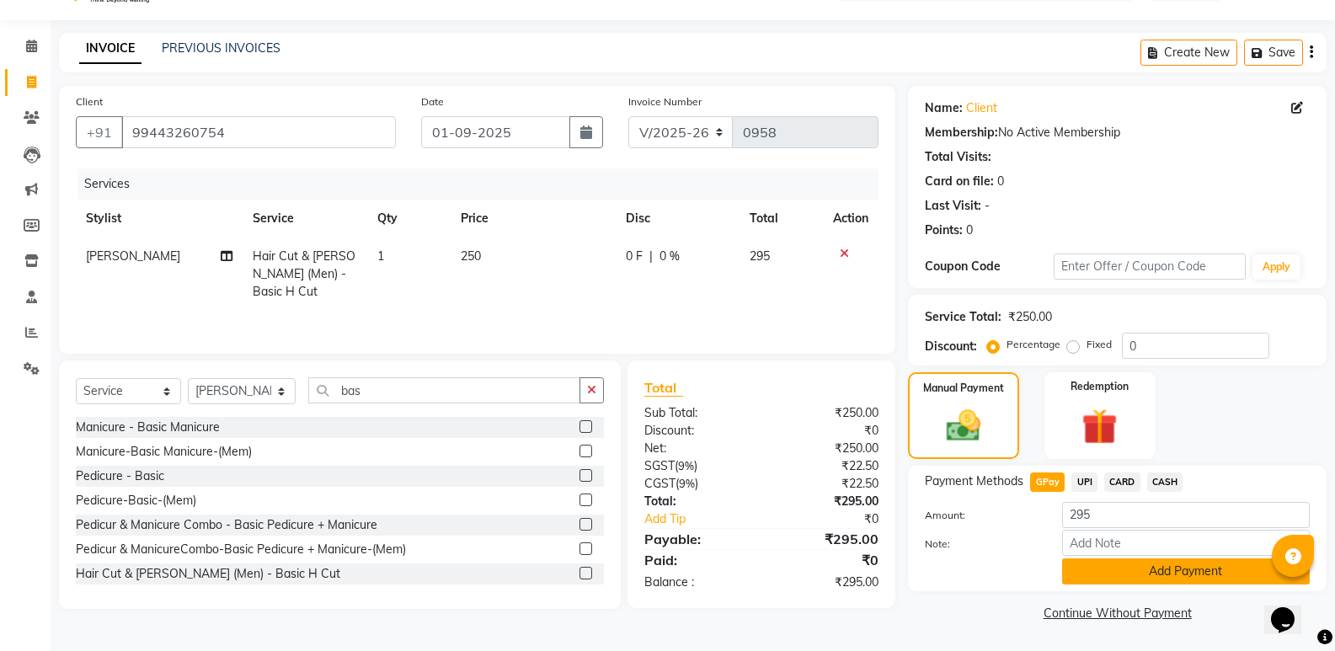
click at [1138, 564] on button "Add Payment" at bounding box center [1186, 571] width 248 height 26
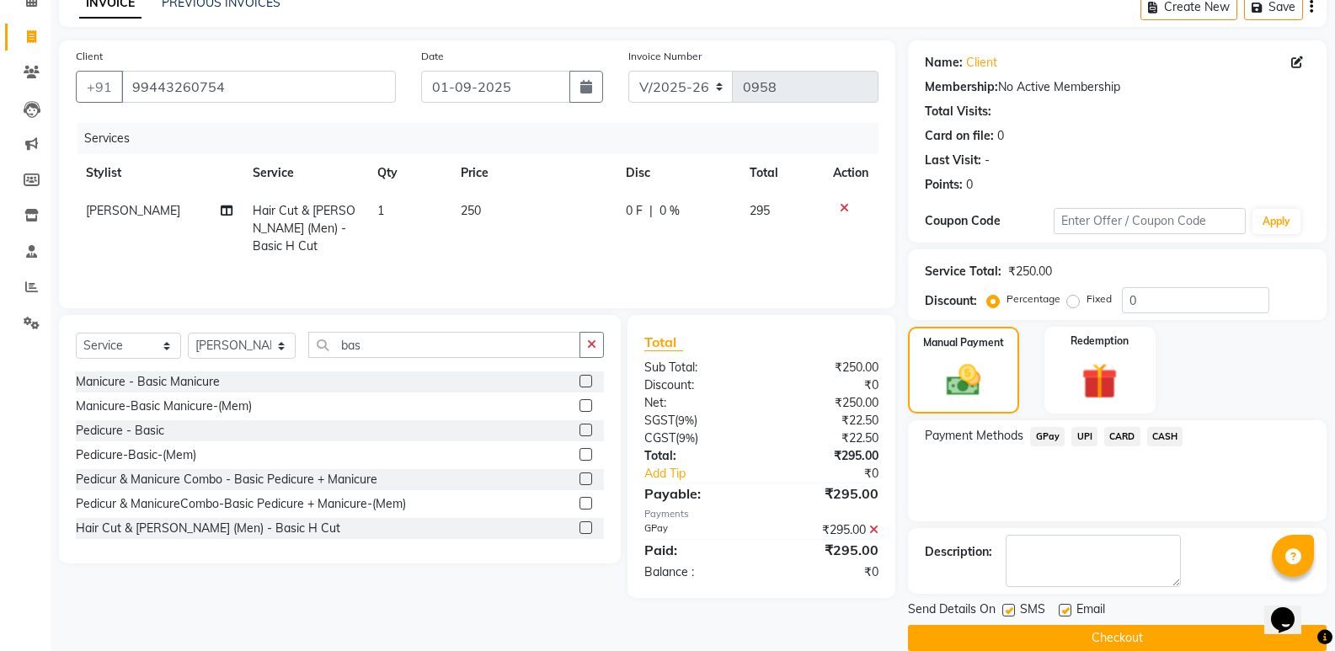
scroll to position [111, 0]
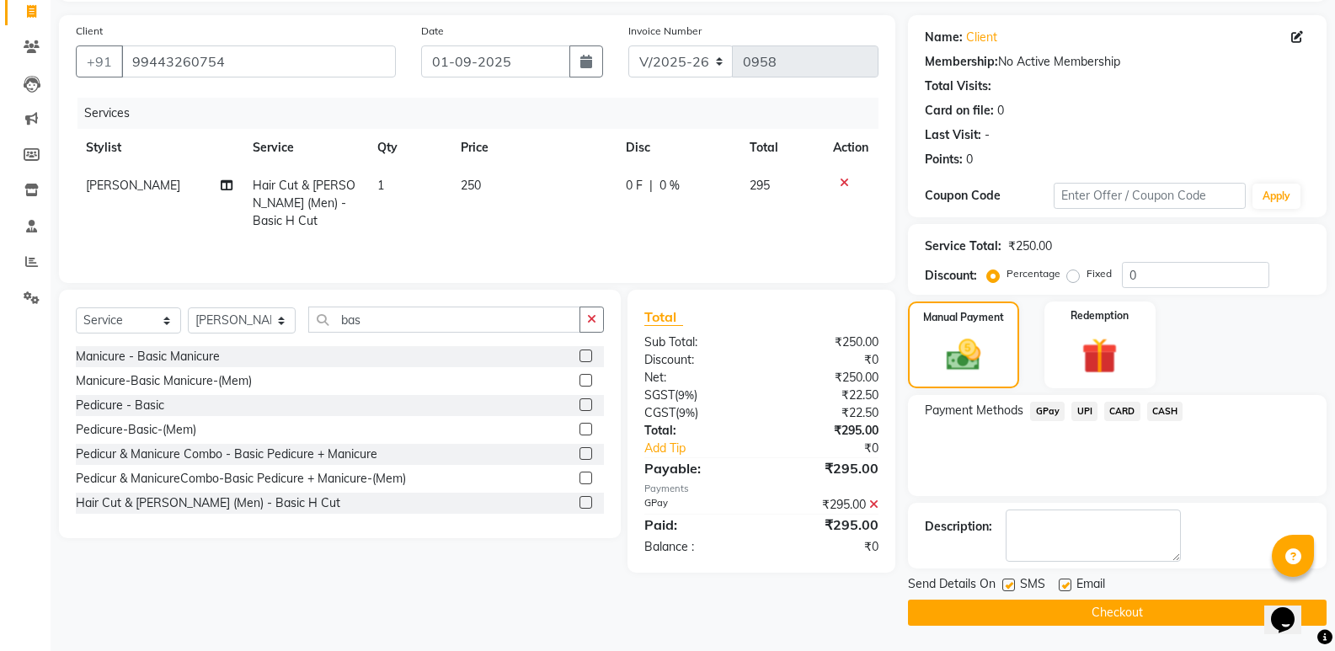
click at [1076, 606] on button "Checkout" at bounding box center [1117, 613] width 419 height 26
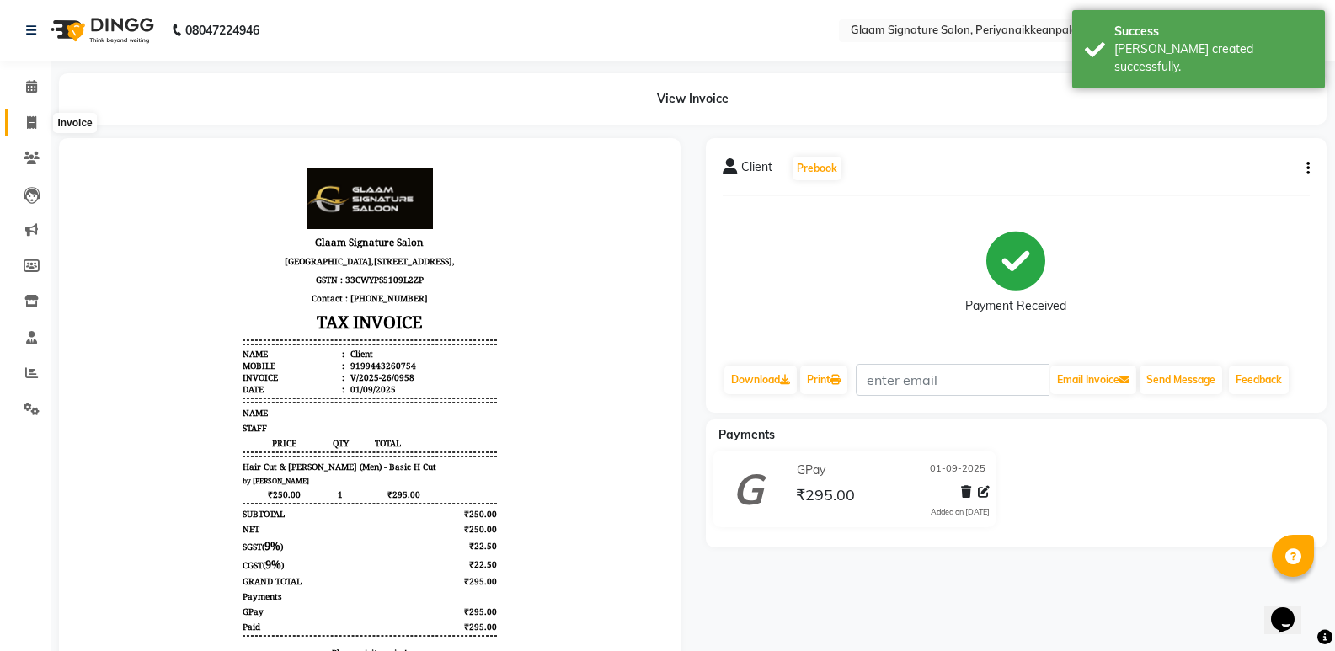
click at [29, 121] on icon at bounding box center [31, 122] width 9 height 13
select select "service"
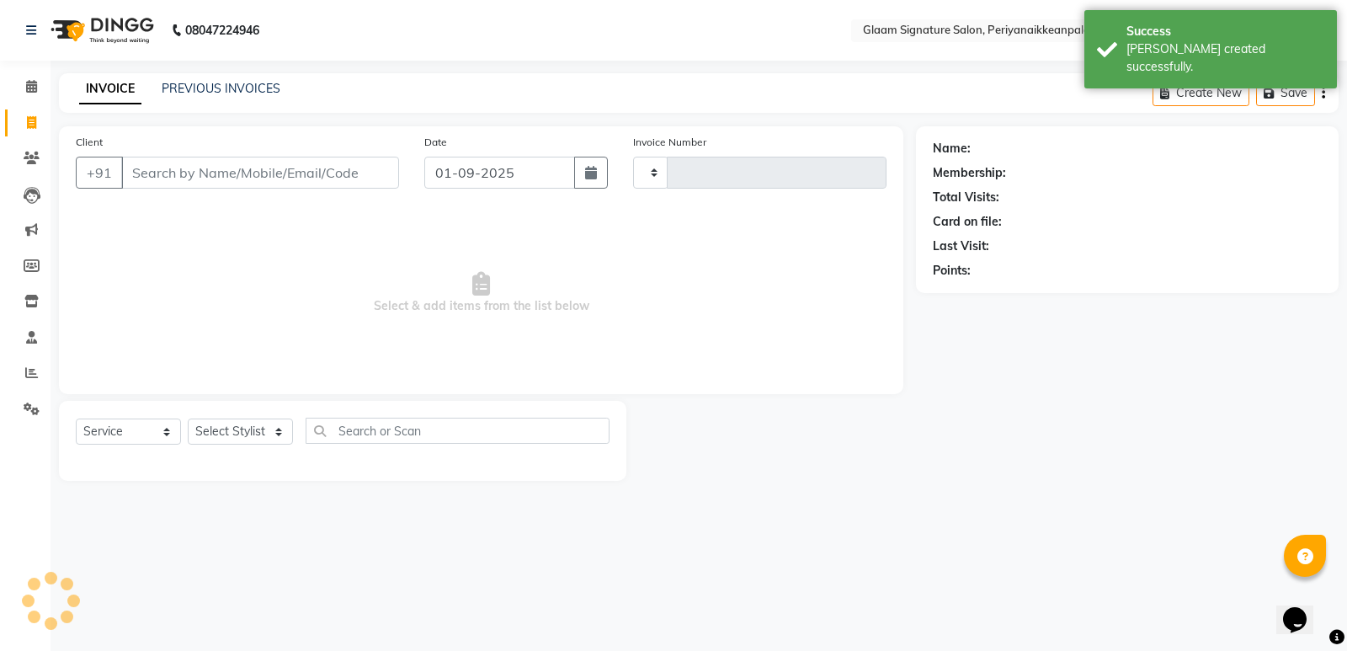
type input "0959"
select select "4039"
click at [198, 86] on link "PREVIOUS INVOICES" at bounding box center [221, 88] width 119 height 15
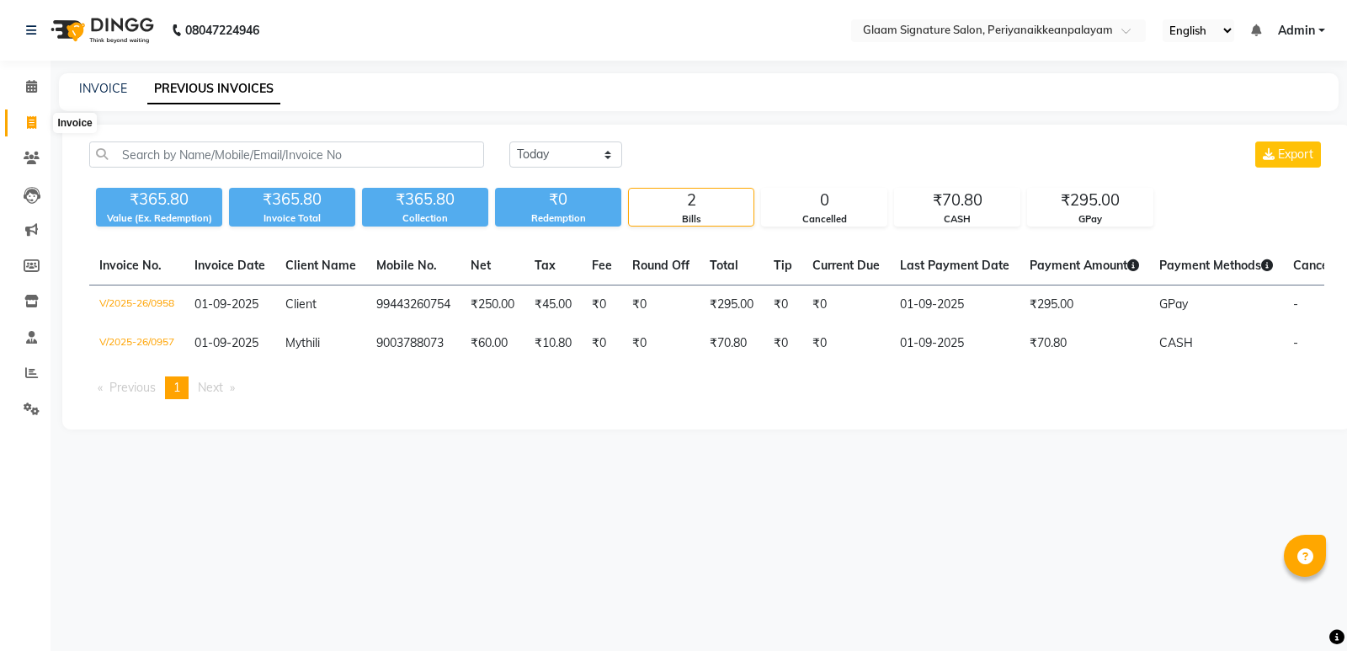
click at [35, 118] on icon at bounding box center [31, 122] width 9 height 13
select select "service"
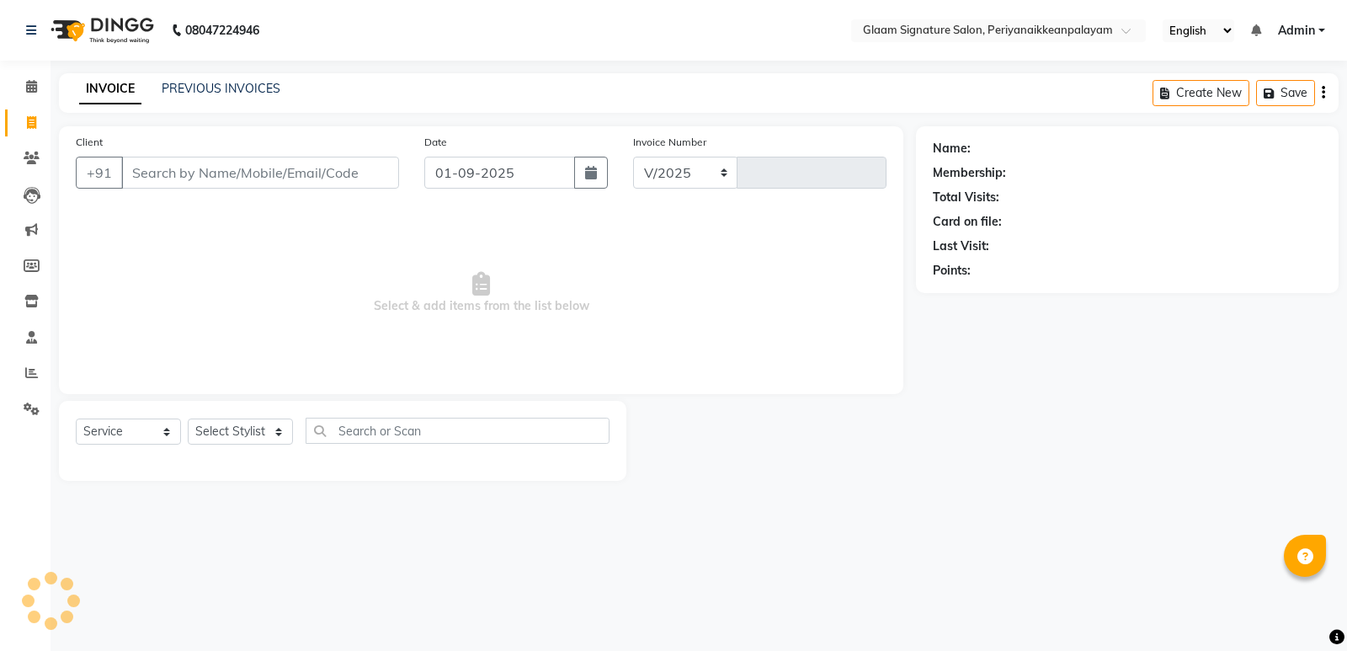
select select "4039"
type input "0959"
click at [246, 175] on input "Client" at bounding box center [260, 173] width 278 height 32
click at [264, 179] on input "Client" at bounding box center [260, 173] width 278 height 32
type input "999"
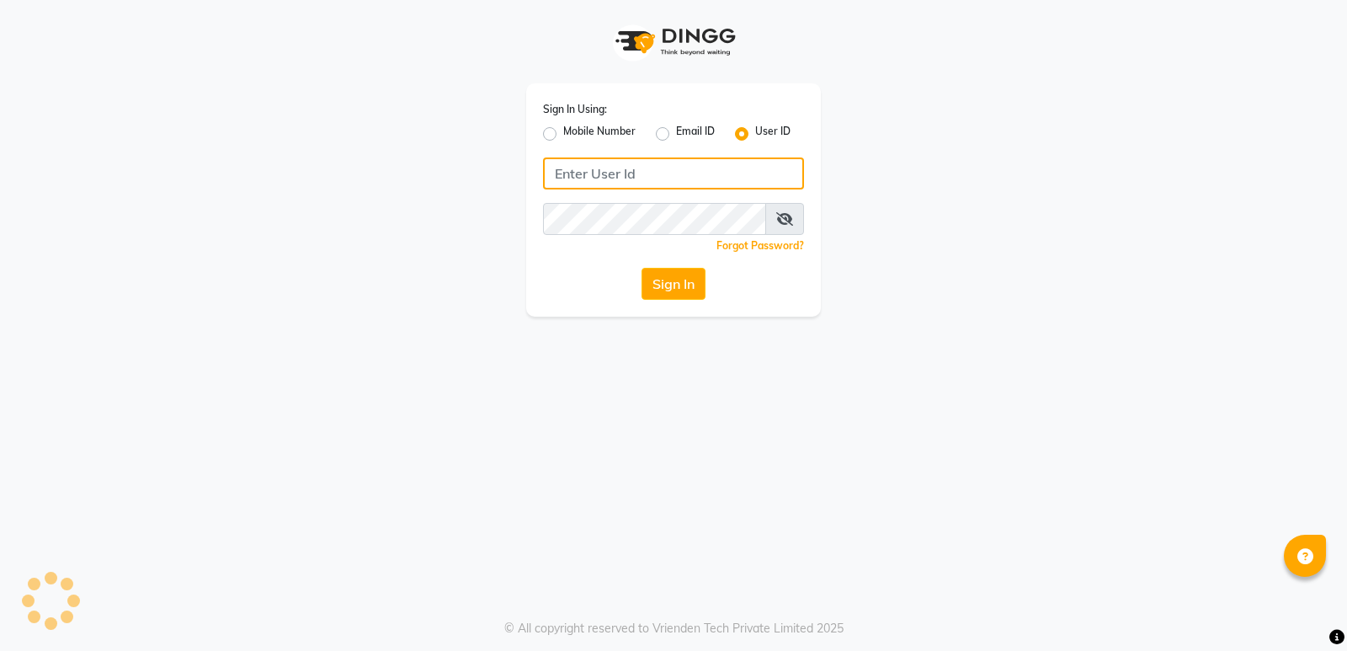
type input "glaamsalon"
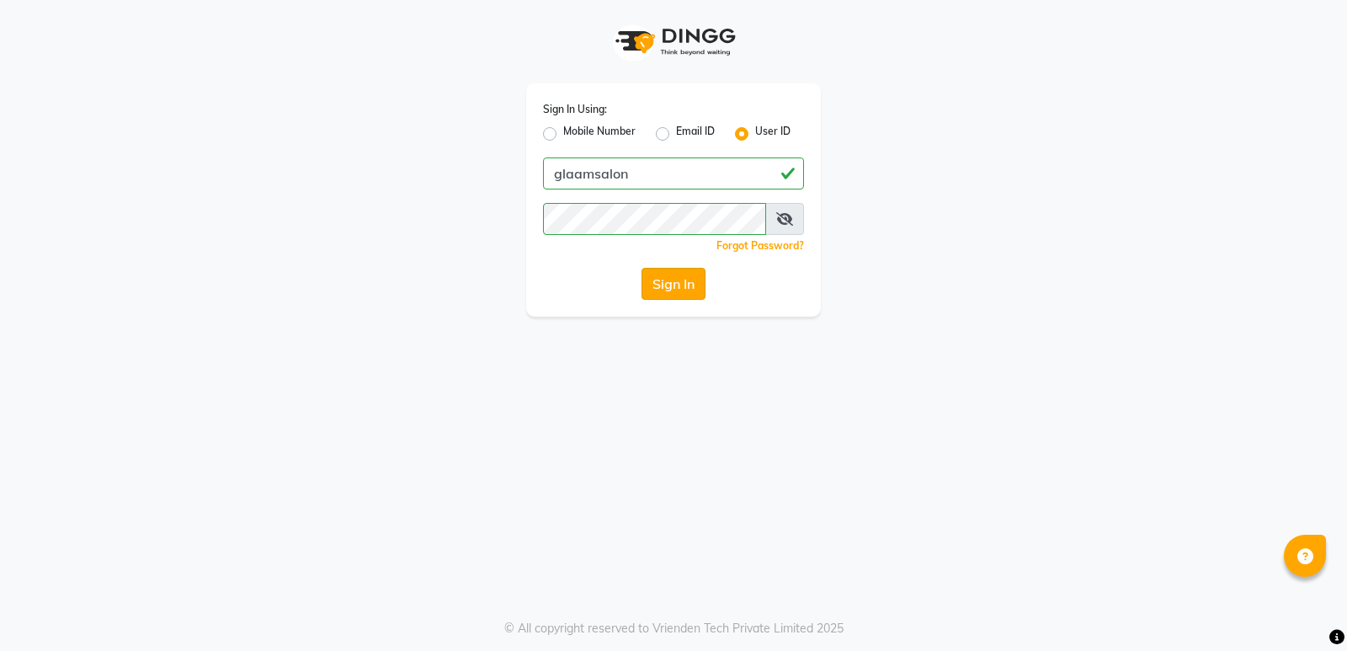
click at [687, 284] on button "Sign In" at bounding box center [674, 284] width 64 height 32
